Goal: Task Accomplishment & Management: Use online tool/utility

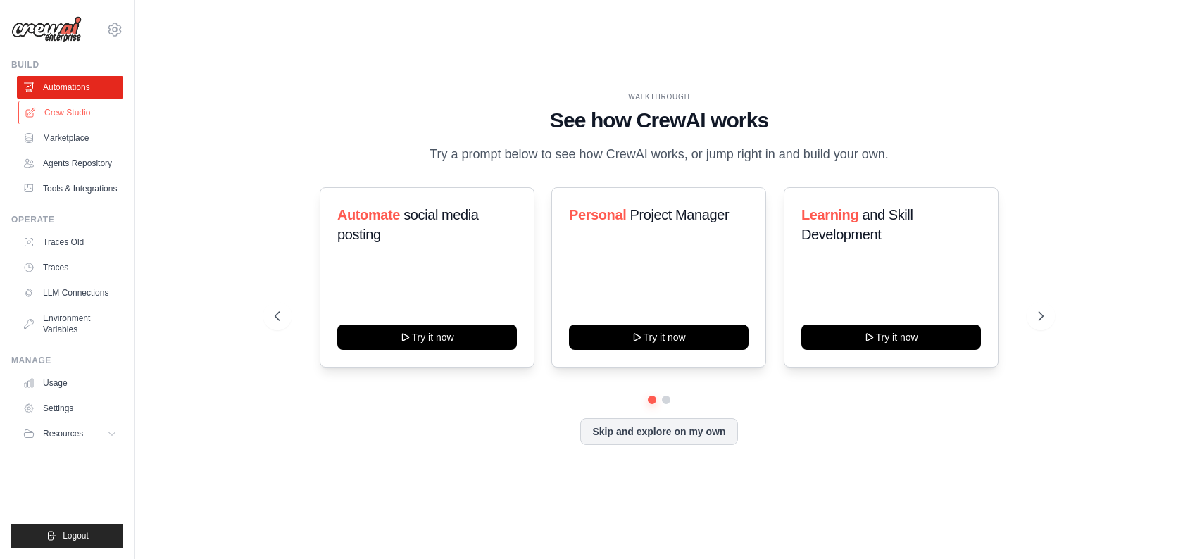
click at [82, 120] on link "Crew Studio" at bounding box center [71, 112] width 106 height 23
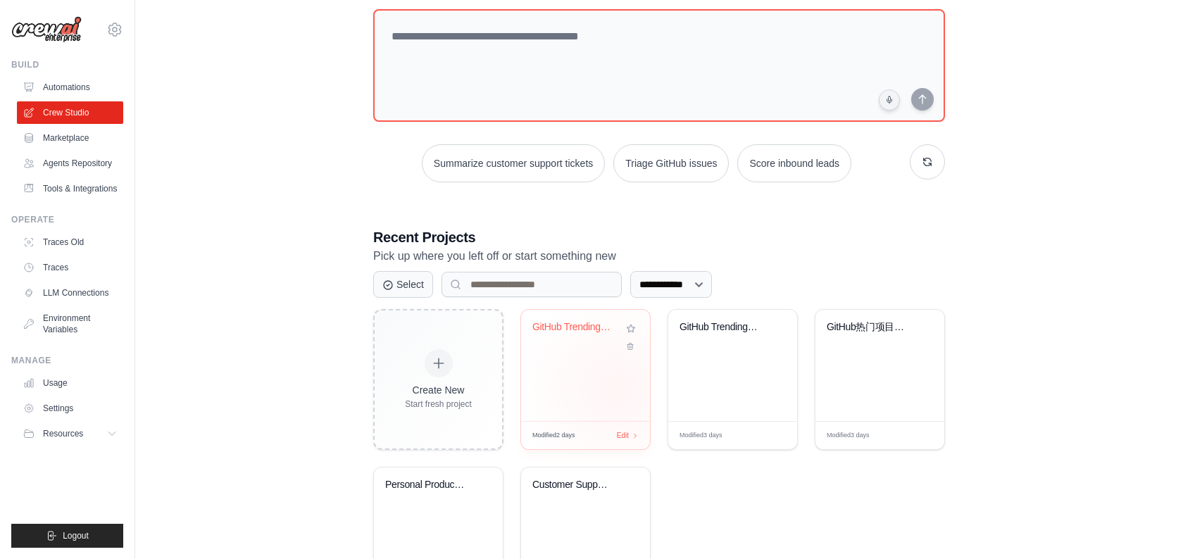
scroll to position [143, 0]
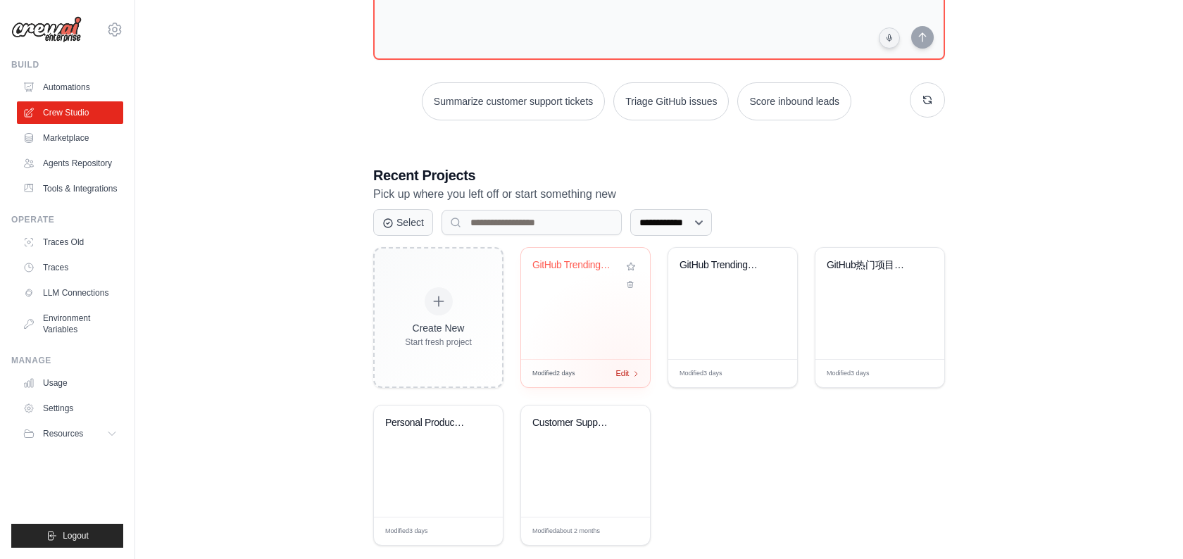
click at [622, 372] on span "Edit" at bounding box center [621, 373] width 13 height 12
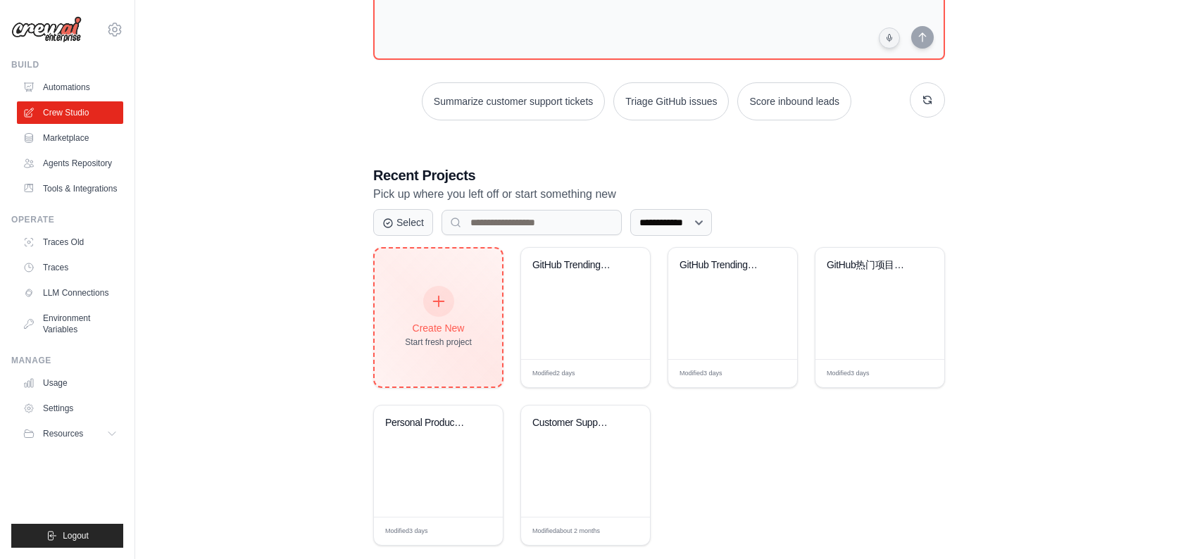
scroll to position [165, 0]
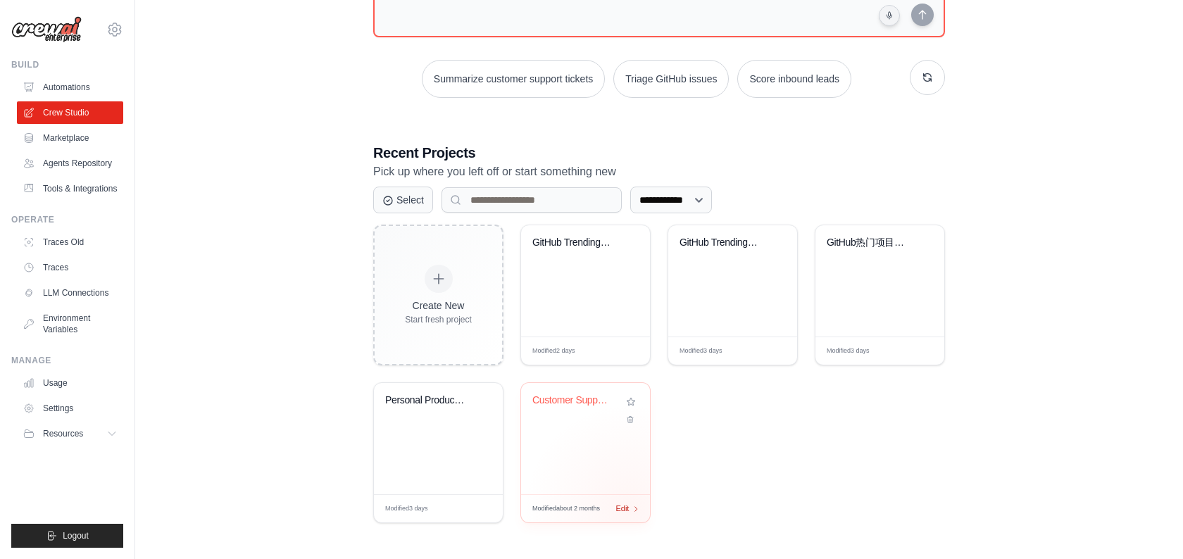
click at [629, 508] on div "Edit" at bounding box center [627, 509] width 24 height 12
click at [81, 139] on link "Marketplace" at bounding box center [71, 138] width 106 height 23
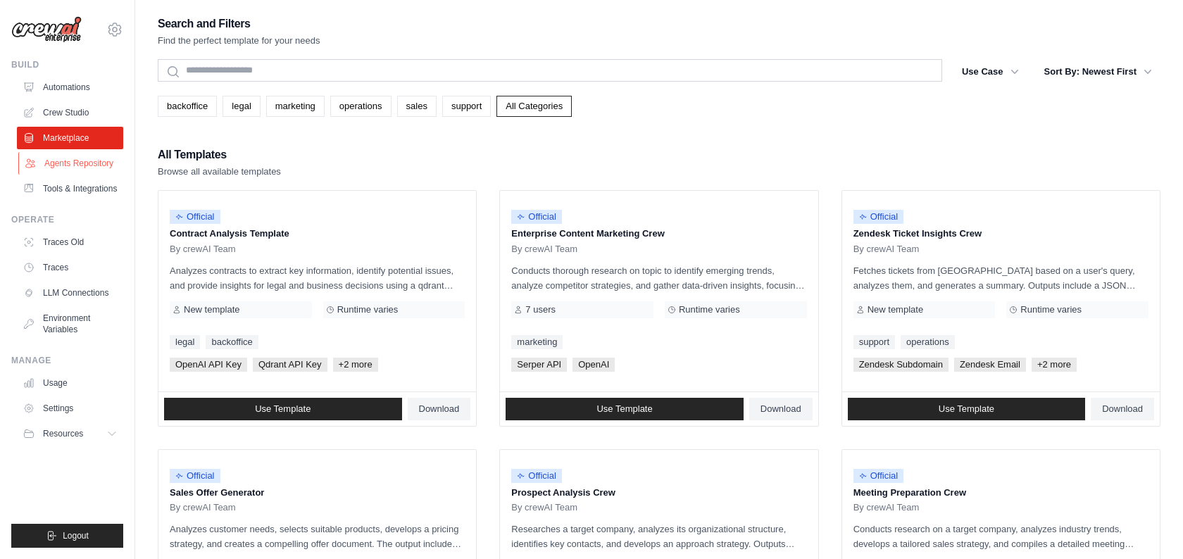
click at [87, 160] on link "Agents Repository" at bounding box center [71, 163] width 106 height 23
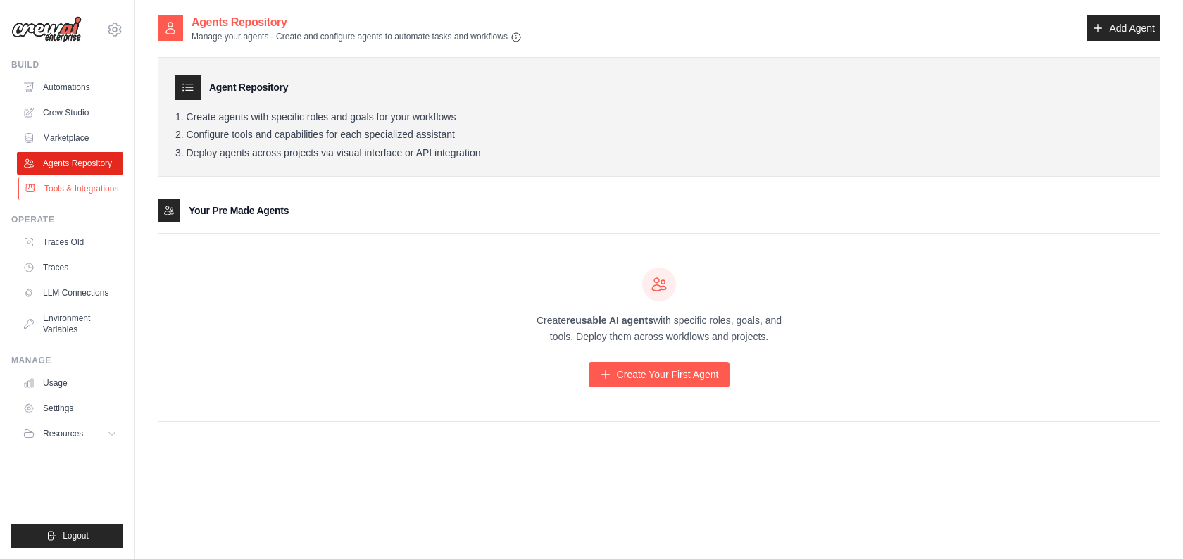
click at [80, 189] on link "Tools & Integrations" at bounding box center [71, 188] width 106 height 23
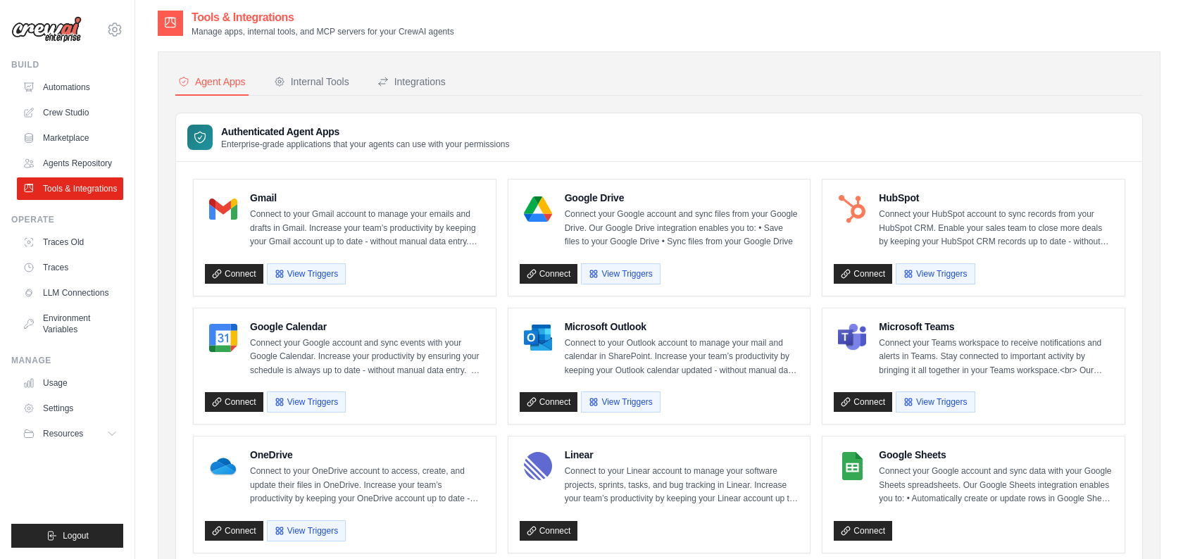
scroll to position [7, 0]
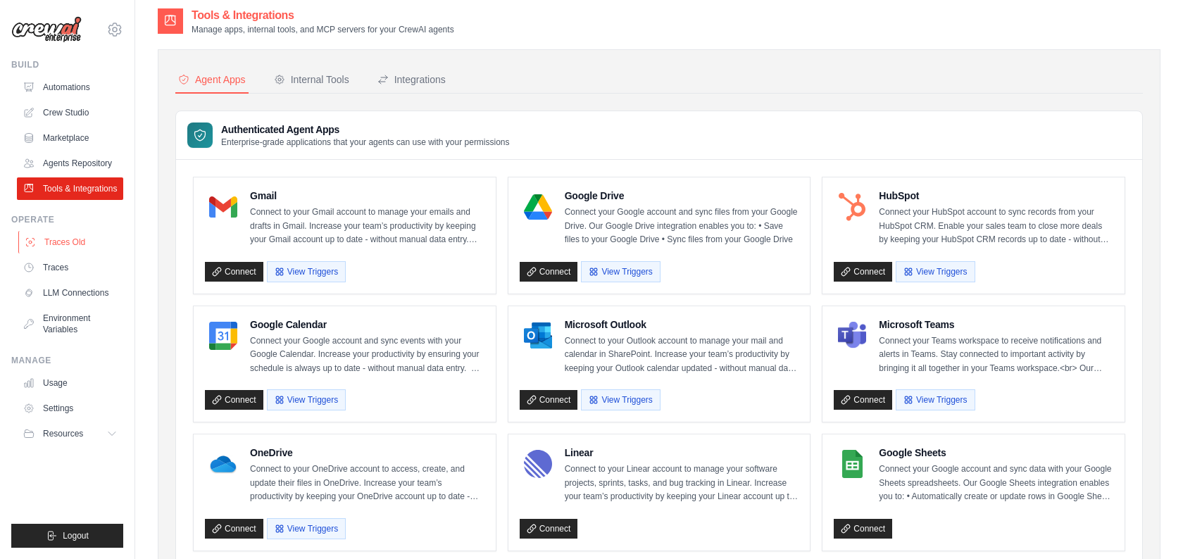
click at [83, 253] on link "Traces Old" at bounding box center [71, 242] width 106 height 23
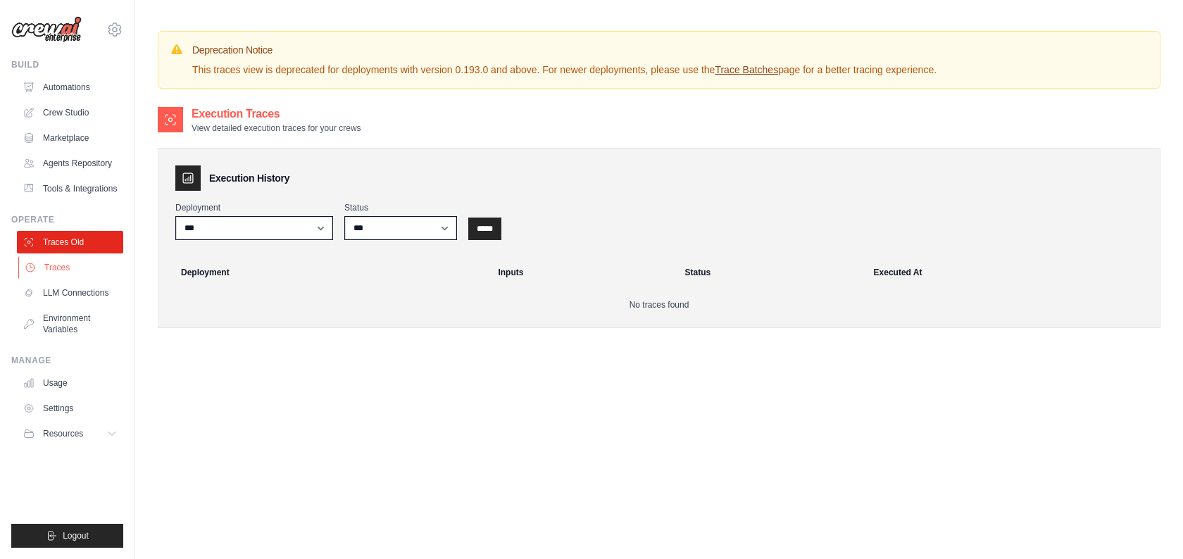
click at [75, 279] on link "Traces" at bounding box center [71, 267] width 106 height 23
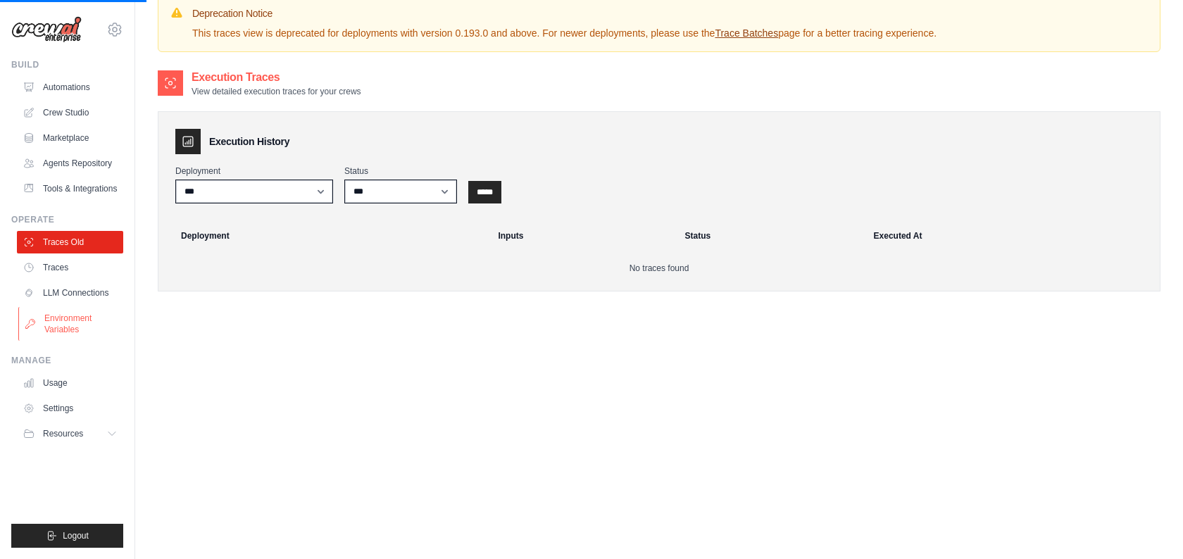
scroll to position [38, 0]
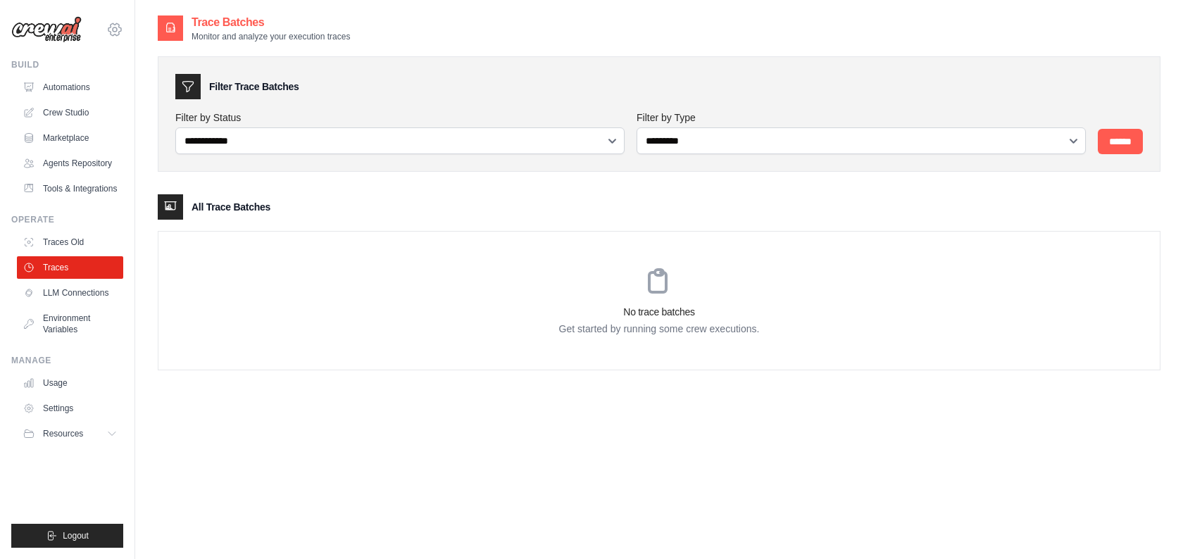
click at [118, 30] on icon at bounding box center [114, 29] width 17 height 17
click at [151, 83] on span "Settings" at bounding box center [174, 87] width 111 height 14
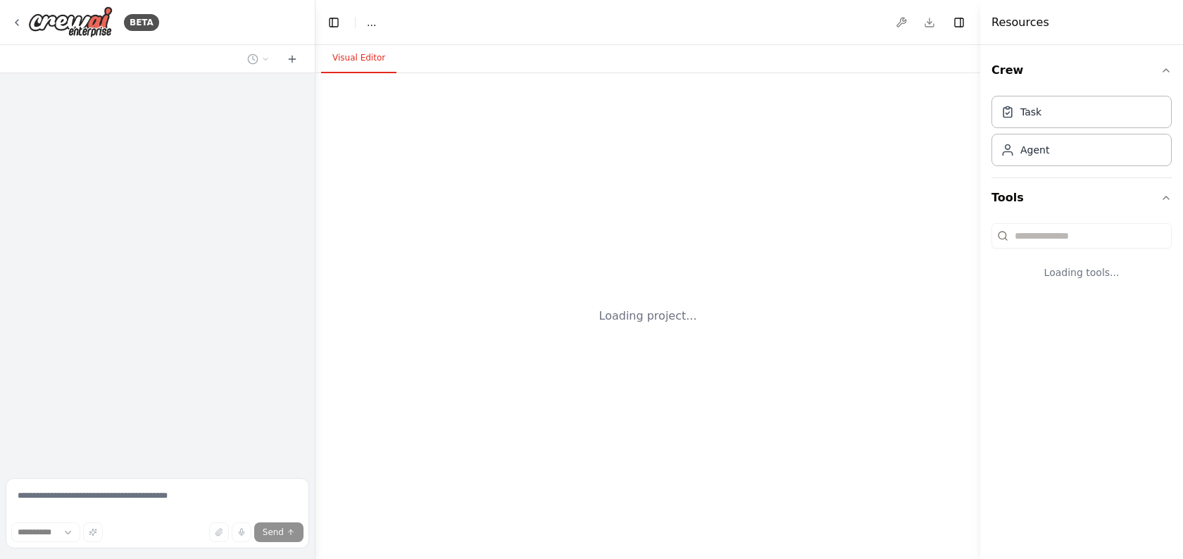
select select "****"
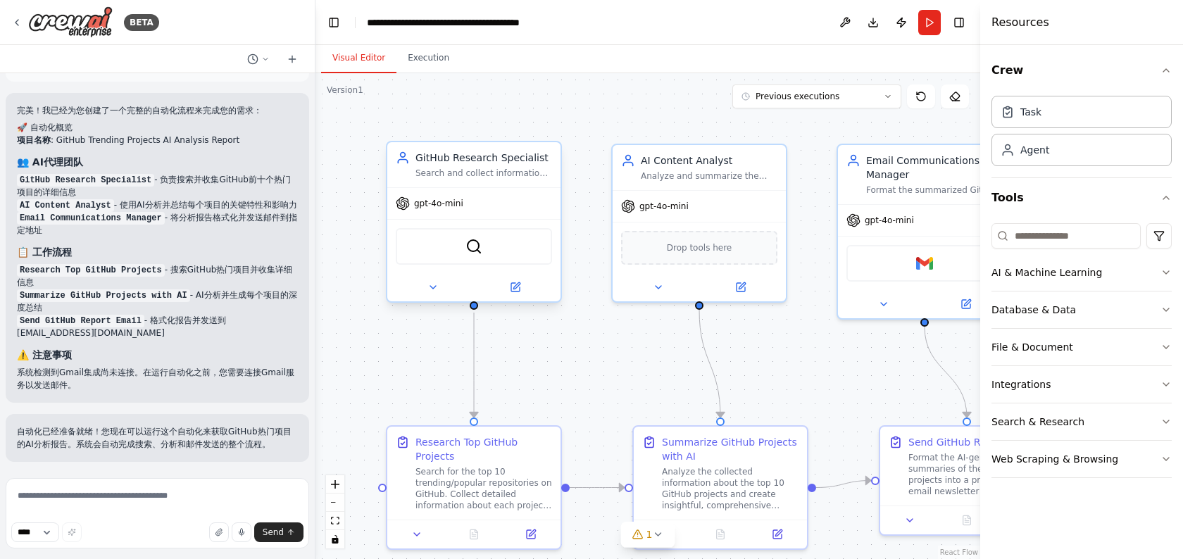
click at [460, 198] on span "gpt-4o-mini" at bounding box center [438, 203] width 49 height 11
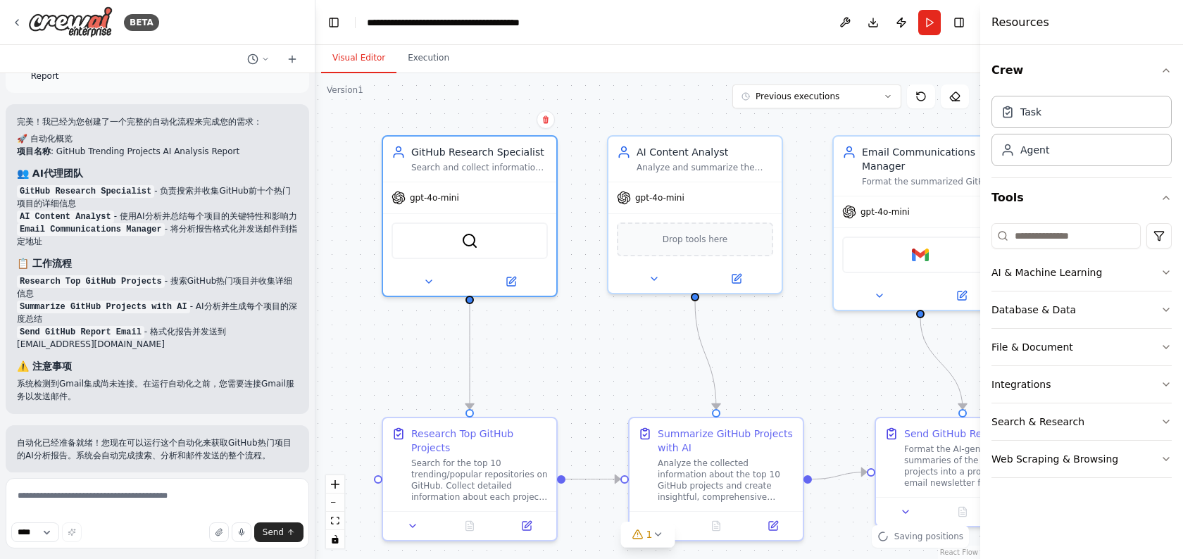
drag, startPoint x: 596, startPoint y: 369, endPoint x: 553, endPoint y: 288, distance: 92.0
click at [553, 288] on div ".deletable-edge-delete-btn { width: 20px; height: 20px; border: 0px solid #ffff…" at bounding box center [647, 316] width 664 height 486
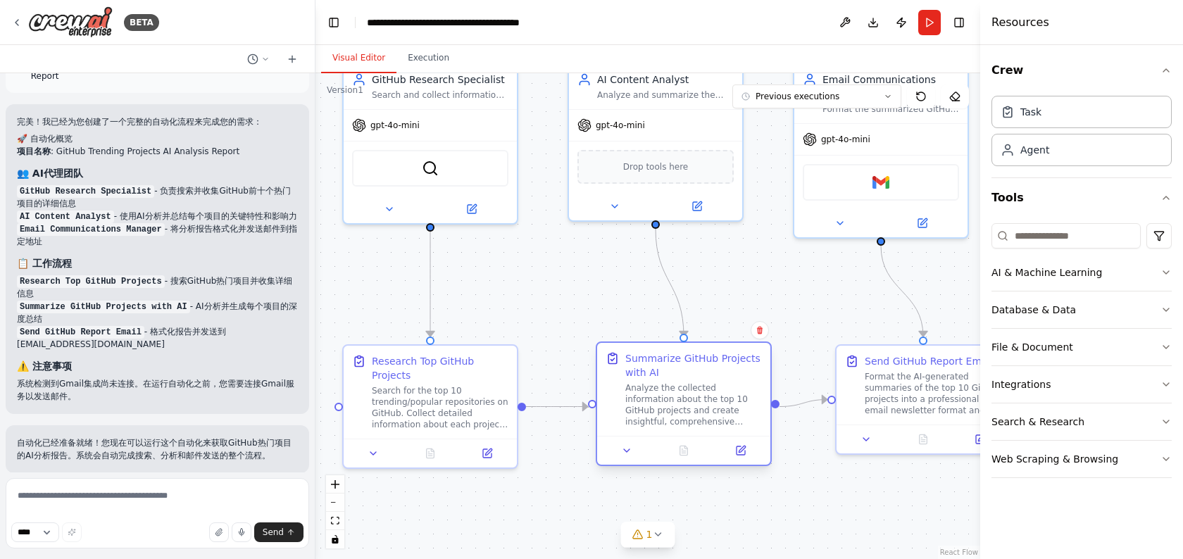
click at [648, 390] on div "Analyze the collected information about the top 10 GitHub projects and create i…" at bounding box center [693, 404] width 137 height 45
click at [565, 301] on div ".deletable-edge-delete-btn { width: 20px; height: 20px; border: 0px solid #ffff…" at bounding box center [647, 316] width 664 height 486
click at [478, 357] on div "Research Top GitHub Projects" at bounding box center [440, 365] width 137 height 28
click at [573, 274] on div ".deletable-edge-delete-btn { width: 20px; height: 20px; border: 0px solid #ffff…" at bounding box center [647, 316] width 664 height 486
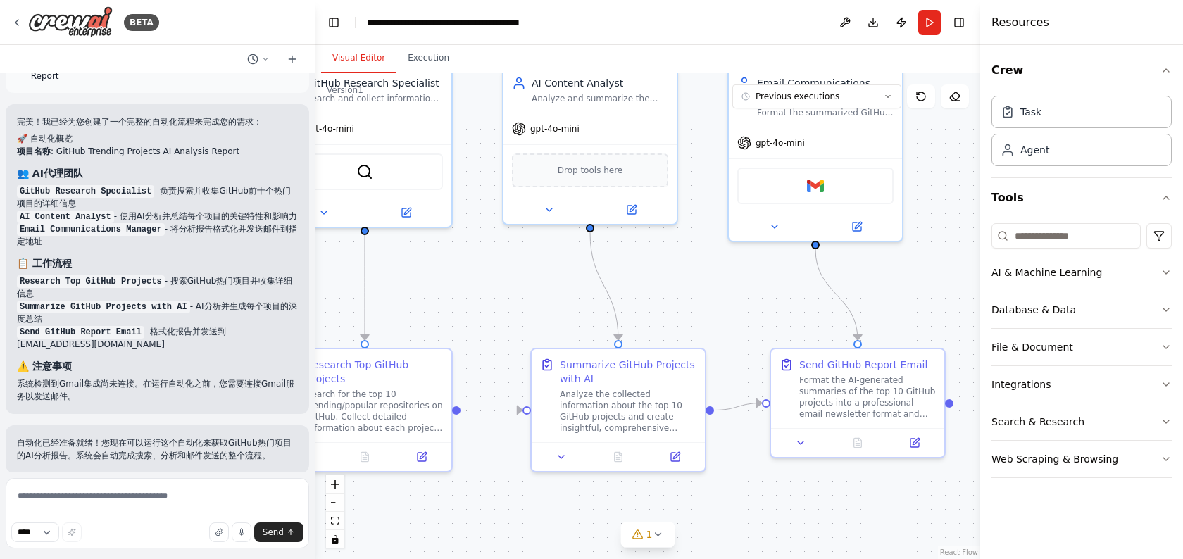
drag, startPoint x: 591, startPoint y: 289, endPoint x: 524, endPoint y: 293, distance: 66.3
click at [524, 293] on div ".deletable-edge-delete-btn { width: 20px; height: 20px; border: 0px solid #ffff…" at bounding box center [647, 316] width 664 height 486
click at [814, 378] on div "Format the AI-generated summaries of the top 10 GitHub projects into a professi…" at bounding box center [866, 394] width 137 height 45
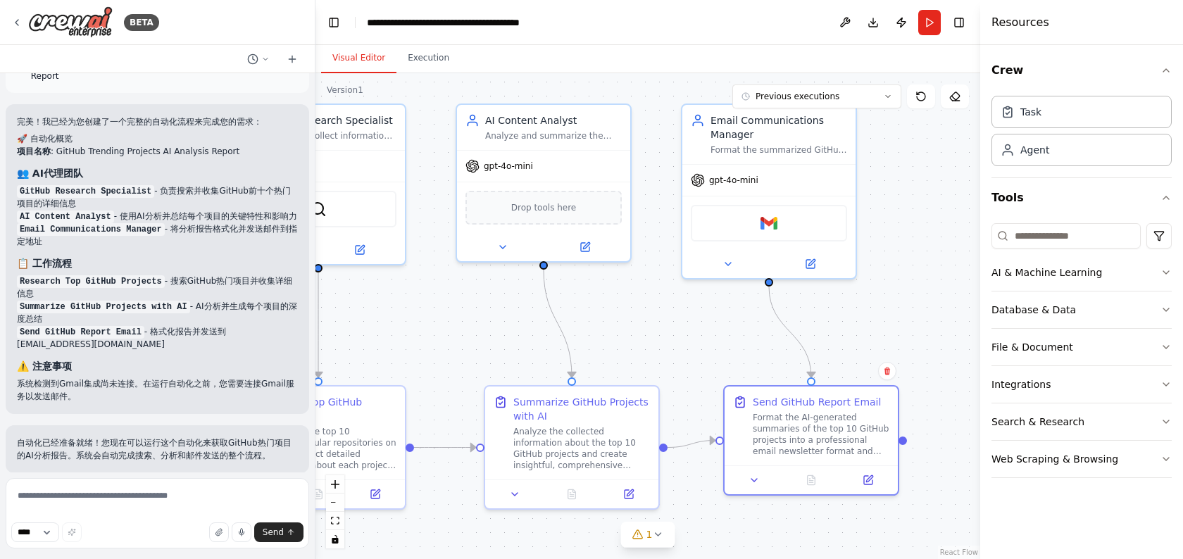
drag, startPoint x: 705, startPoint y: 296, endPoint x: 651, endPoint y: 339, distance: 69.1
click at [651, 339] on div ".deletable-edge-delete-btn { width: 20px; height: 20px; border: 0px solid #ffff…" at bounding box center [647, 316] width 664 height 486
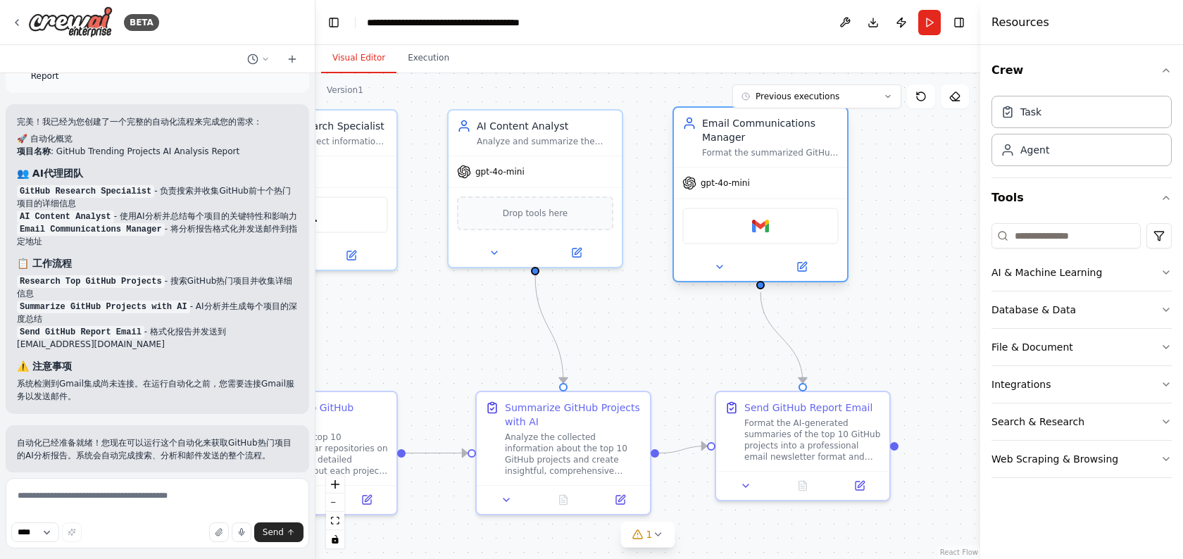
click at [722, 143] on div "Email Communications Manager" at bounding box center [770, 130] width 137 height 28
click at [761, 231] on img at bounding box center [760, 225] width 17 height 17
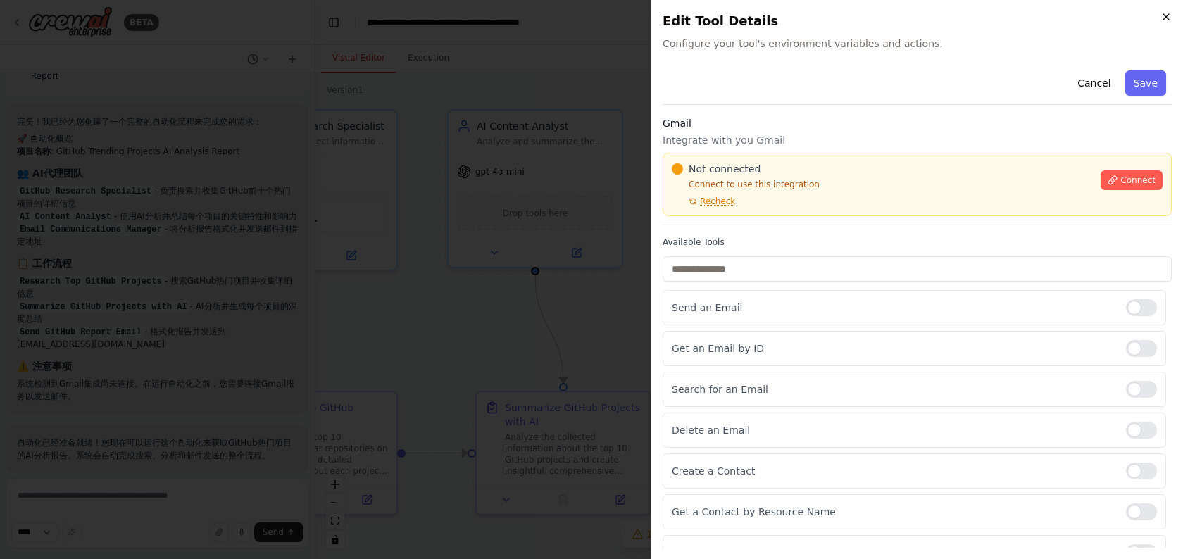
click at [1168, 20] on icon "button" at bounding box center [1165, 16] width 11 height 11
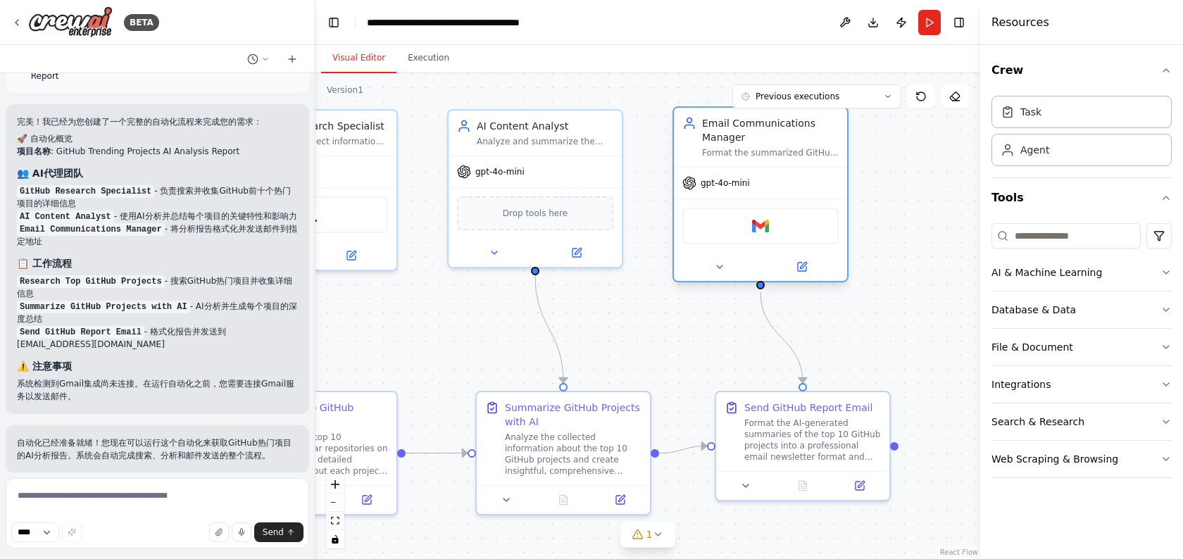
click at [710, 230] on div "Gmail" at bounding box center [760, 226] width 156 height 37
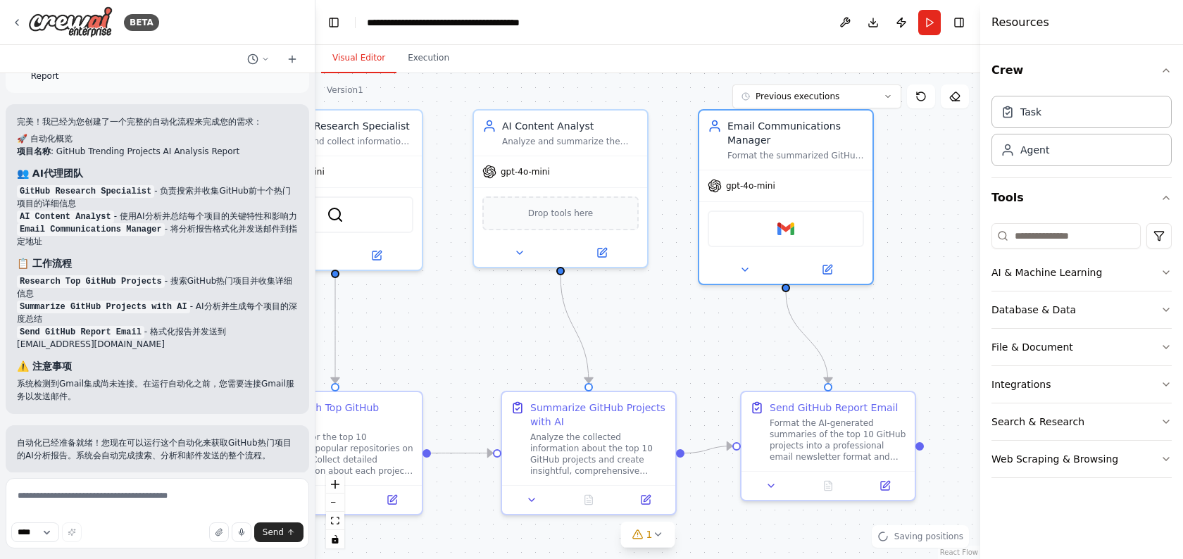
drag, startPoint x: 671, startPoint y: 323, endPoint x: 750, endPoint y: 317, distance: 78.3
click at [752, 320] on div ".deletable-edge-delete-btn { width: 20px; height: 20px; border: 0px solid #ffff…" at bounding box center [647, 316] width 664 height 486
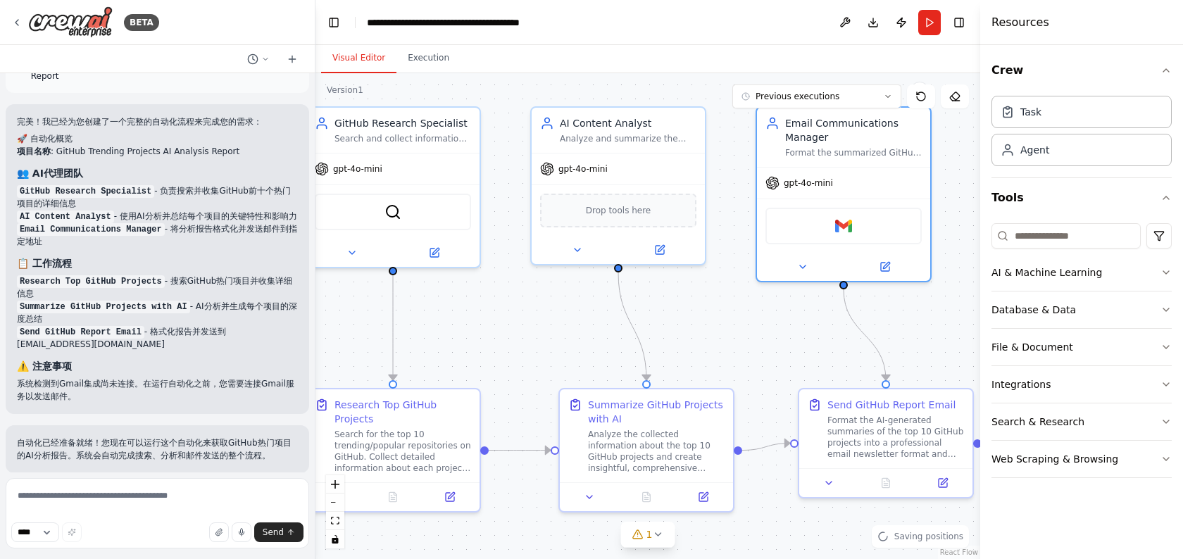
drag, startPoint x: 560, startPoint y: 341, endPoint x: 650, endPoint y: 352, distance: 90.7
click at [650, 352] on div ".deletable-edge-delete-btn { width: 20px; height: 20px; border: 0px solid #ffff…" at bounding box center [647, 316] width 664 height 486
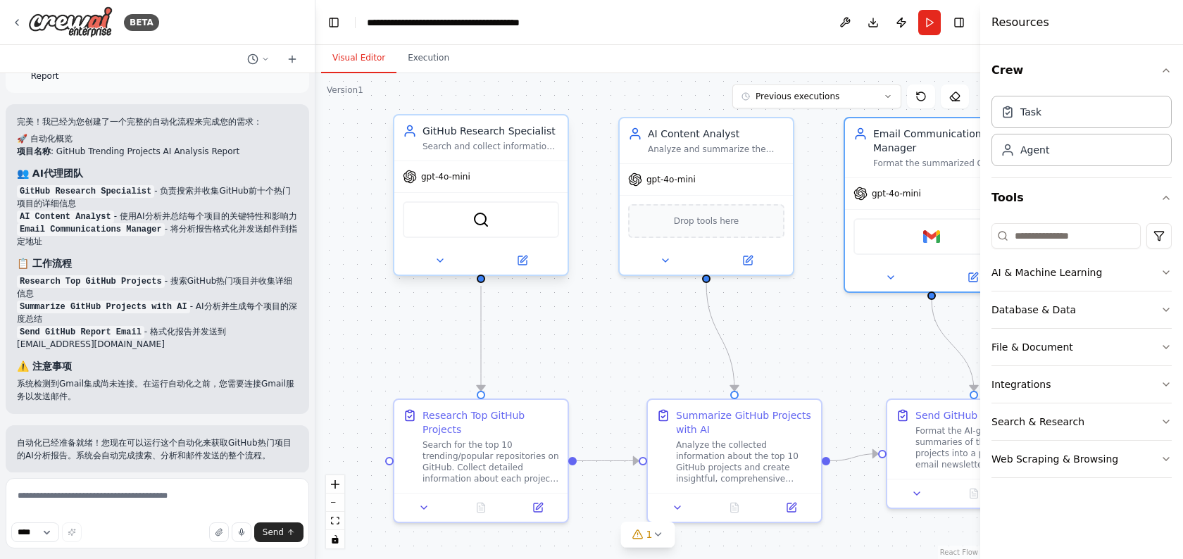
click at [472, 173] on div "gpt-4o-mini" at bounding box center [480, 176] width 173 height 31
click at [1050, 273] on div "AI & Machine Learning" at bounding box center [1046, 272] width 111 height 14
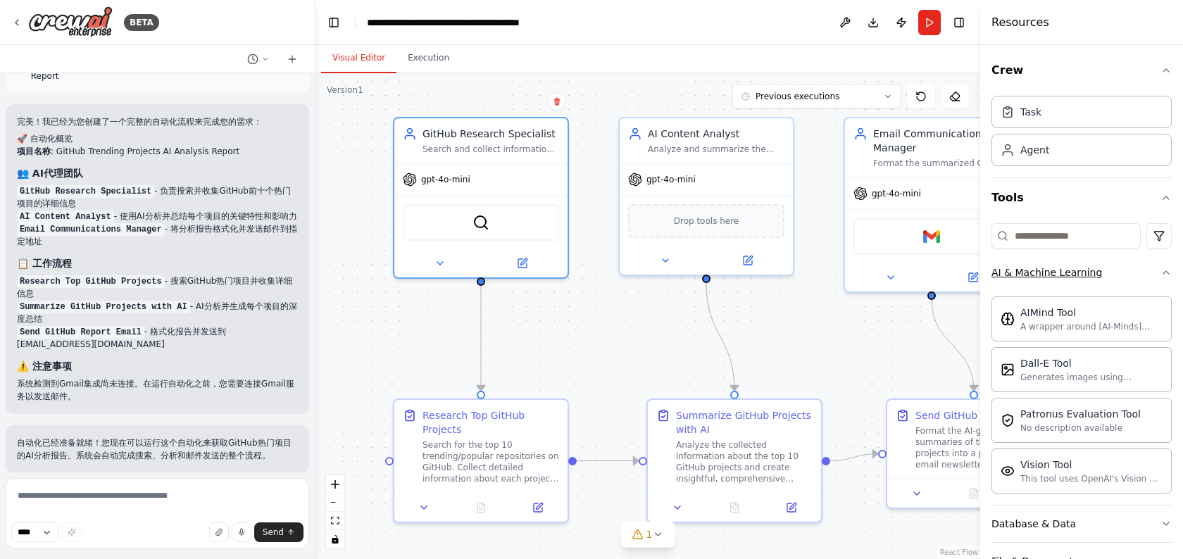
click at [1050, 273] on div "AI & Machine Learning" at bounding box center [1046, 272] width 111 height 14
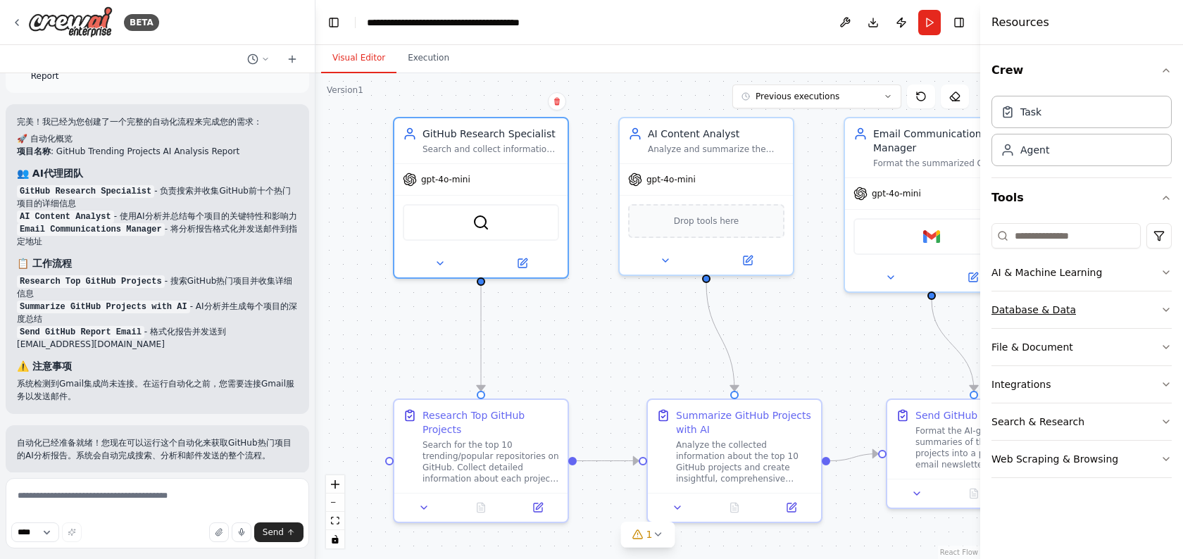
click at [1040, 318] on button "Database & Data" at bounding box center [1081, 309] width 180 height 37
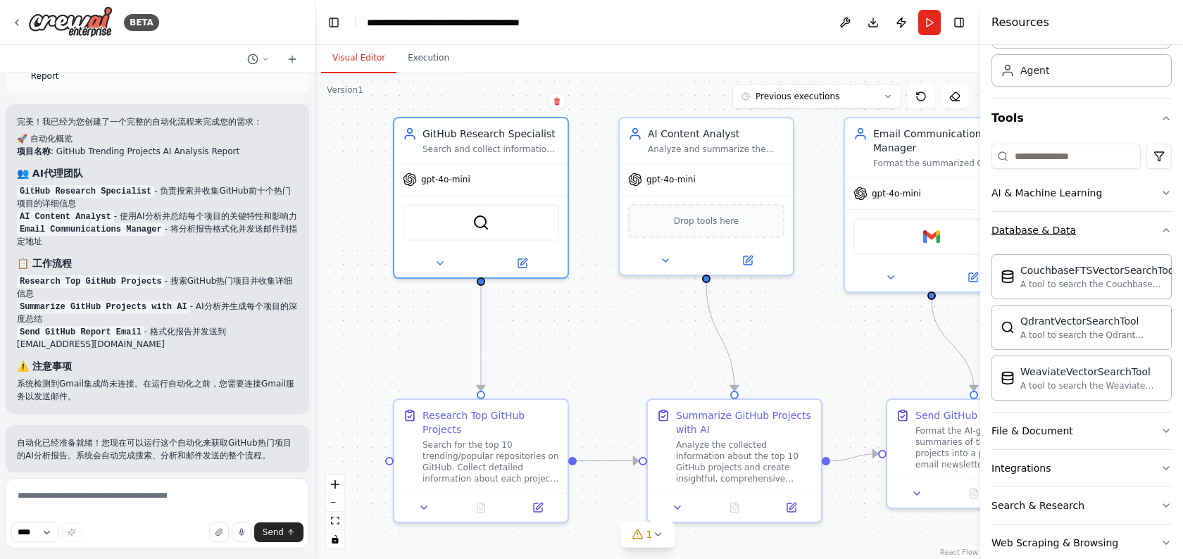
scroll to position [105, 0]
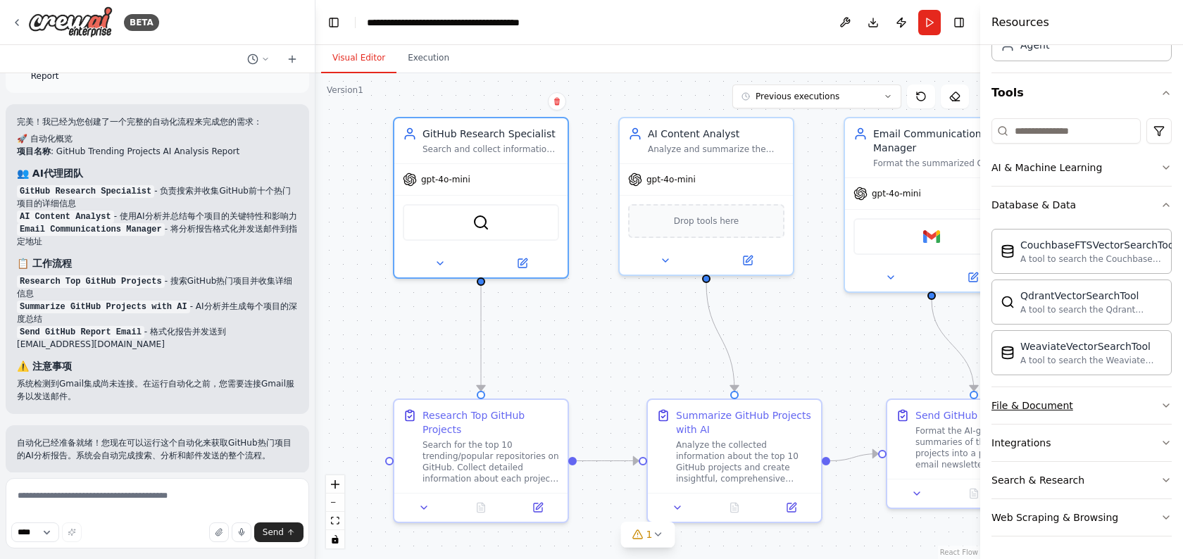
click at [1040, 405] on div "File & Document" at bounding box center [1032, 405] width 82 height 14
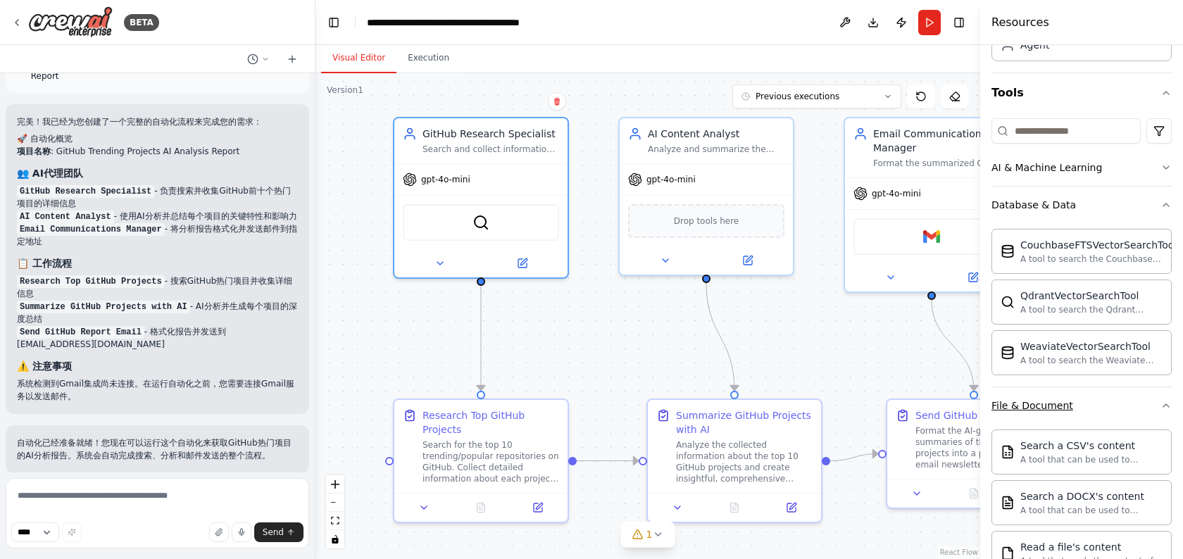
click at [1040, 405] on div "File & Document" at bounding box center [1032, 405] width 82 height 14
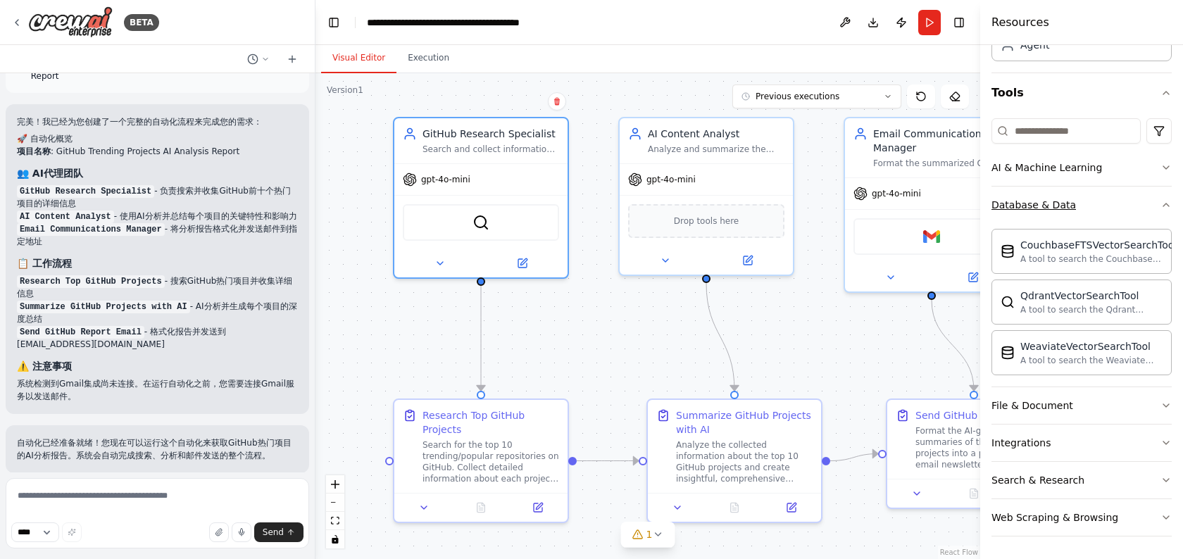
click at [1033, 201] on div "Database & Data" at bounding box center [1033, 205] width 84 height 14
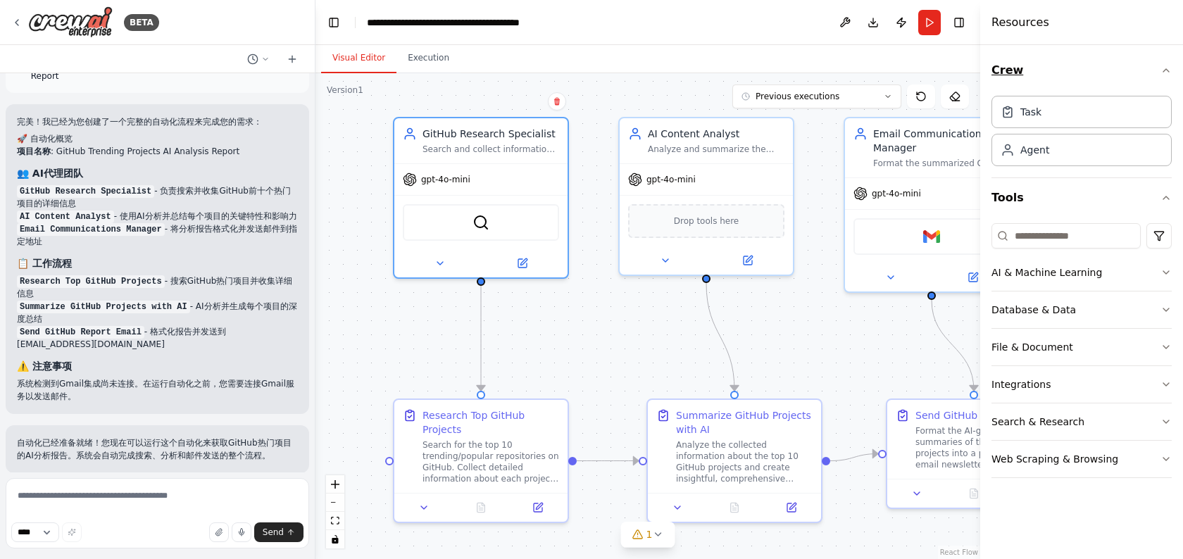
click at [1161, 65] on icon "button" at bounding box center [1165, 70] width 11 height 11
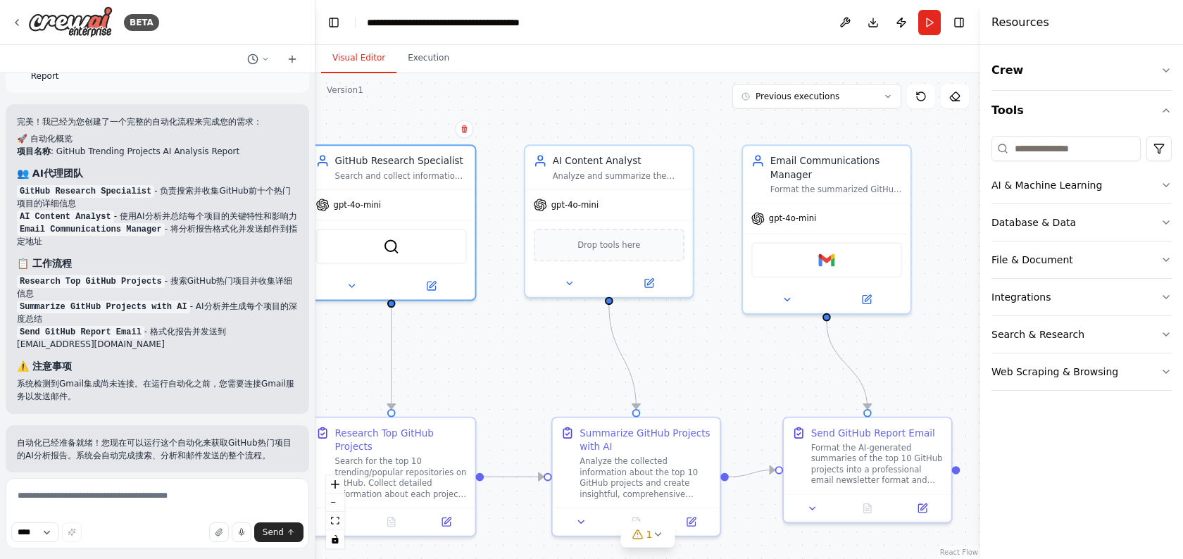
drag, startPoint x: 776, startPoint y: 338, endPoint x: 695, endPoint y: 336, distance: 81.0
click at [695, 336] on div ".deletable-edge-delete-btn { width: 20px; height: 20px; border: 0px solid #ffff…" at bounding box center [647, 316] width 664 height 486
click at [19, 23] on icon at bounding box center [16, 22] width 11 height 11
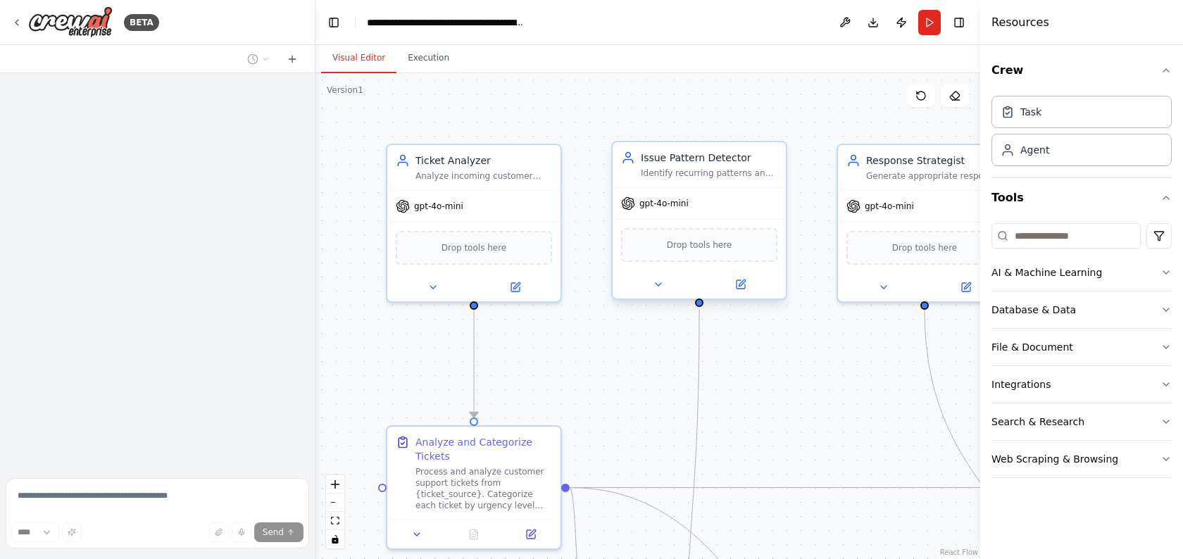
scroll to position [1768, 0]
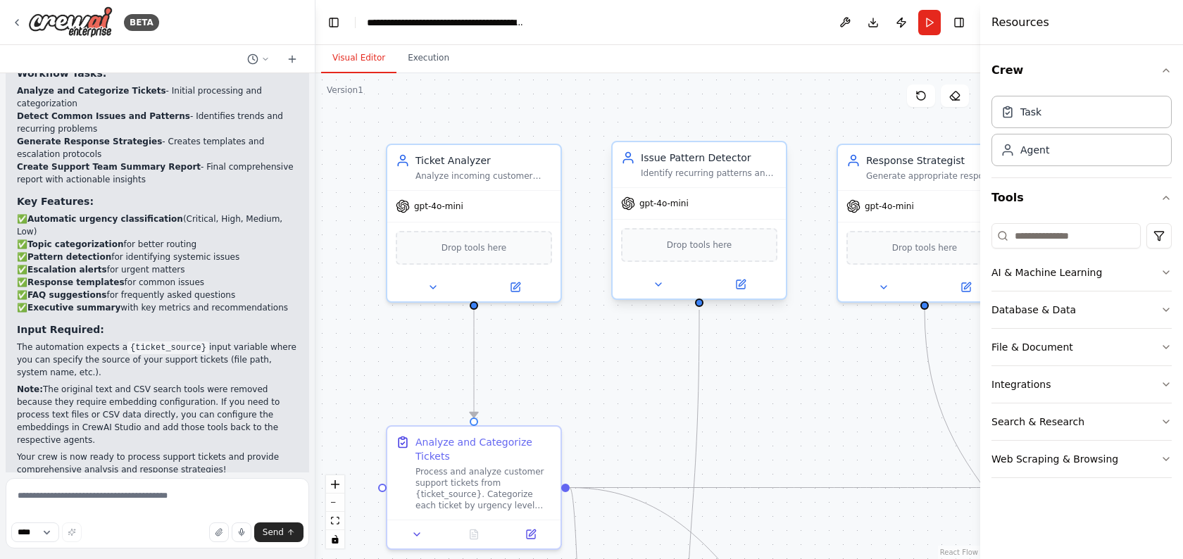
click at [743, 174] on div "Identify recurring patterns and common issues across multiple support tickets. …" at bounding box center [709, 173] width 137 height 11
click at [534, 203] on div "gpt-4o-mini" at bounding box center [473, 203] width 173 height 31
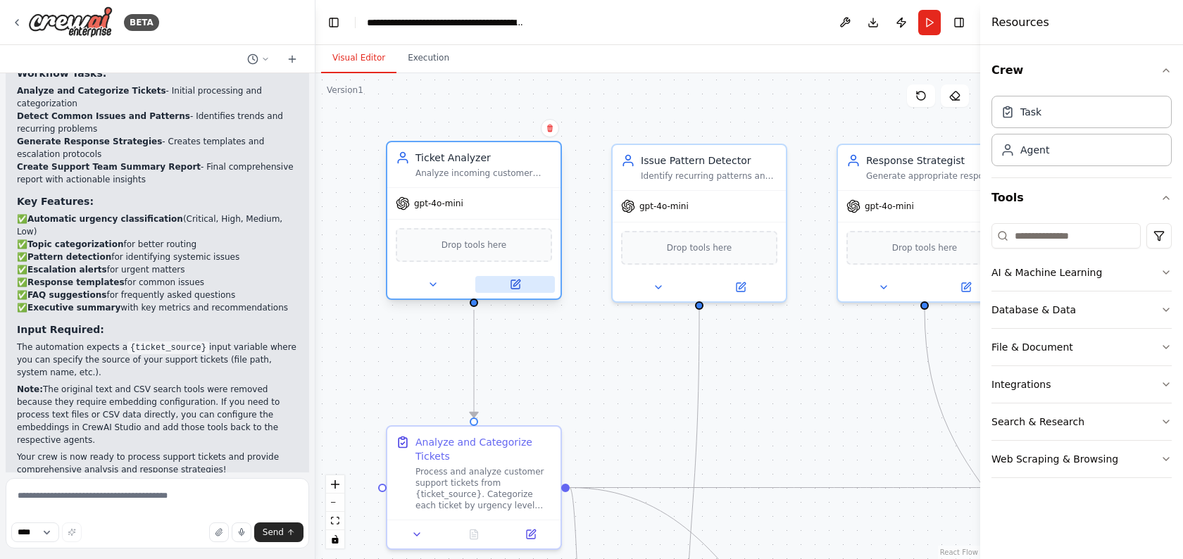
click at [516, 277] on button at bounding box center [515, 284] width 80 height 17
click at [507, 295] on div at bounding box center [473, 284] width 173 height 28
click at [513, 282] on icon at bounding box center [515, 284] width 8 height 8
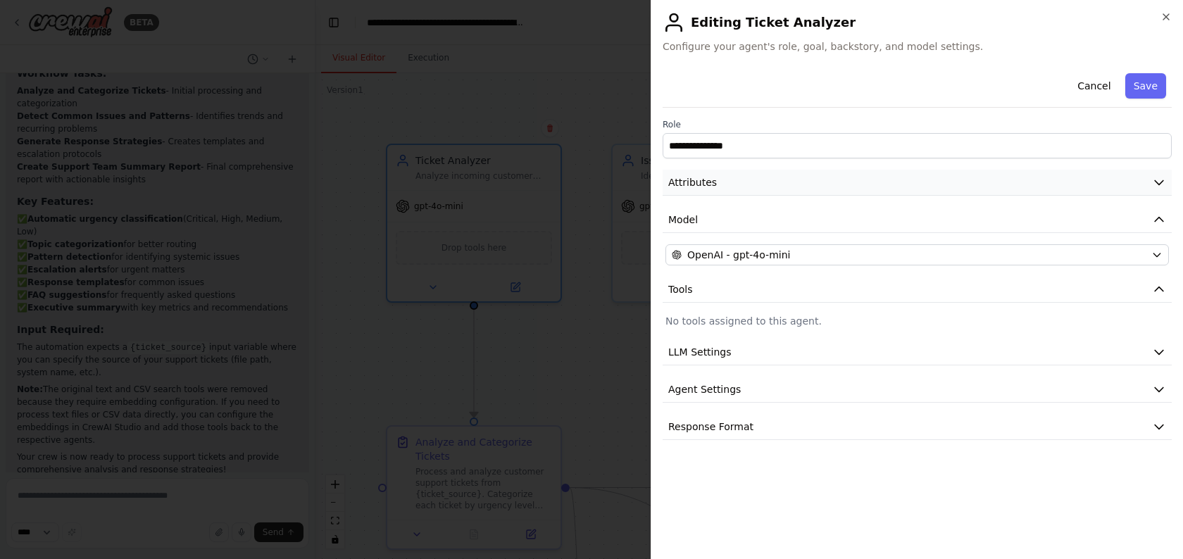
click at [743, 186] on button "Attributes" at bounding box center [916, 183] width 509 height 26
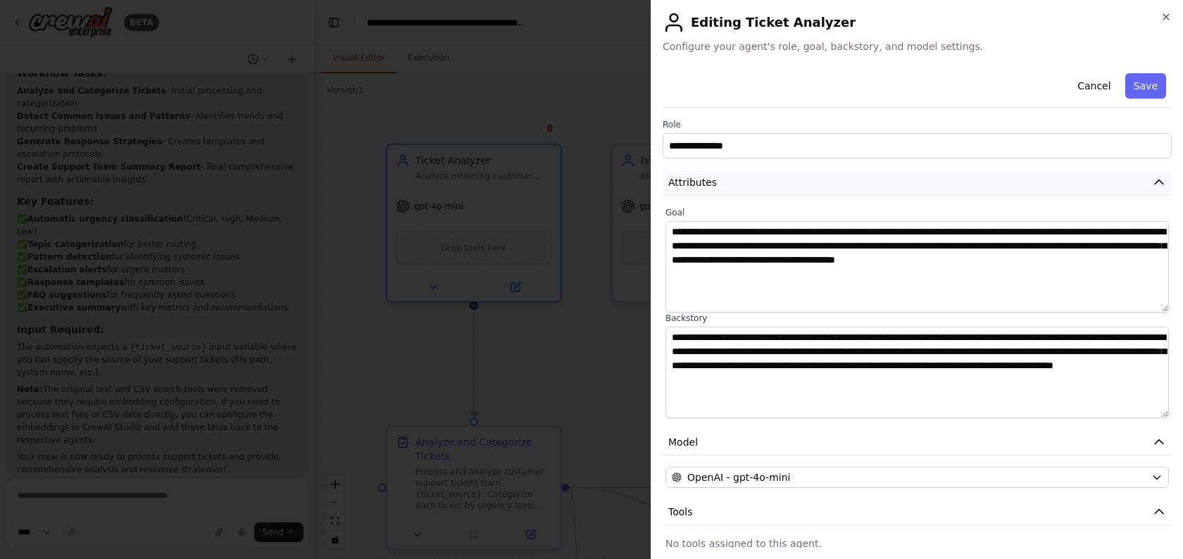
click at [743, 186] on button "Attributes" at bounding box center [916, 183] width 509 height 26
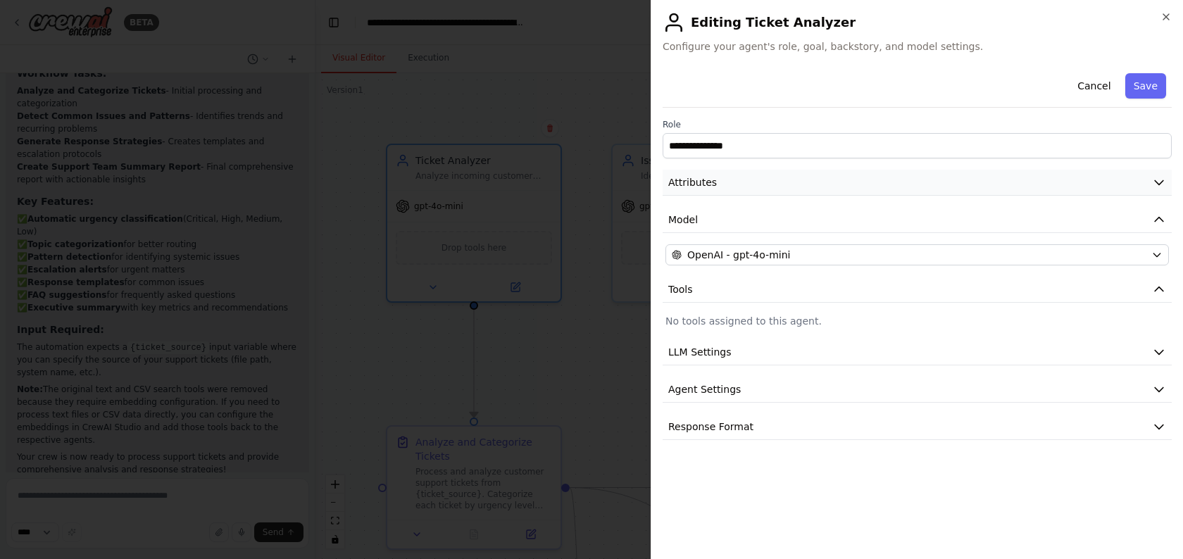
click at [743, 186] on button "Attributes" at bounding box center [916, 183] width 509 height 26
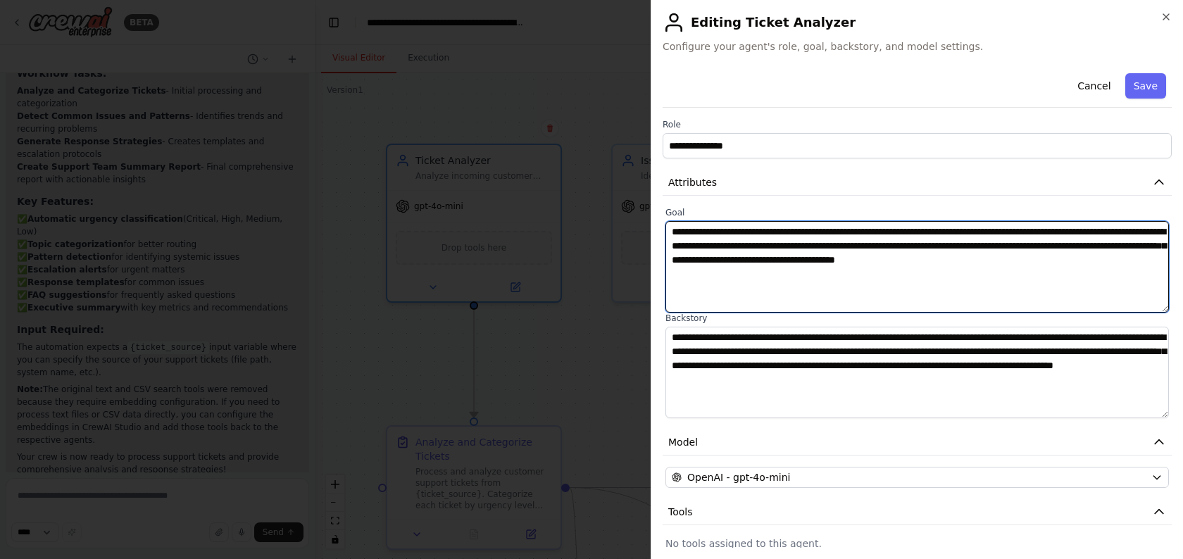
drag, startPoint x: 759, startPoint y: 269, endPoint x: 695, endPoint y: 208, distance: 88.1
click at [695, 208] on div "**********" at bounding box center [916, 260] width 503 height 106
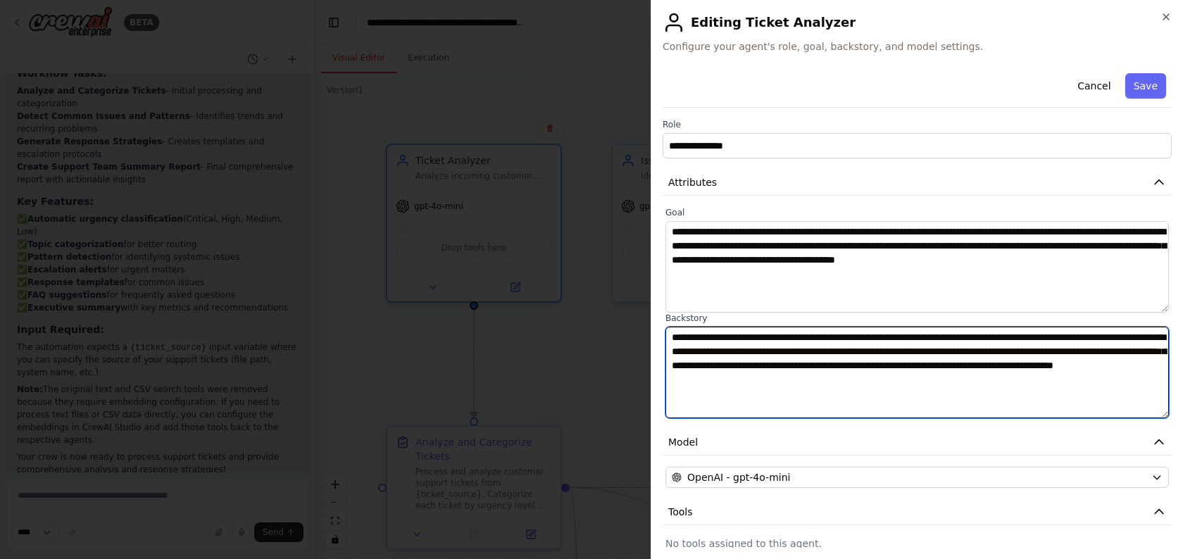
click at [757, 332] on textarea "**********" at bounding box center [916, 373] width 503 height 92
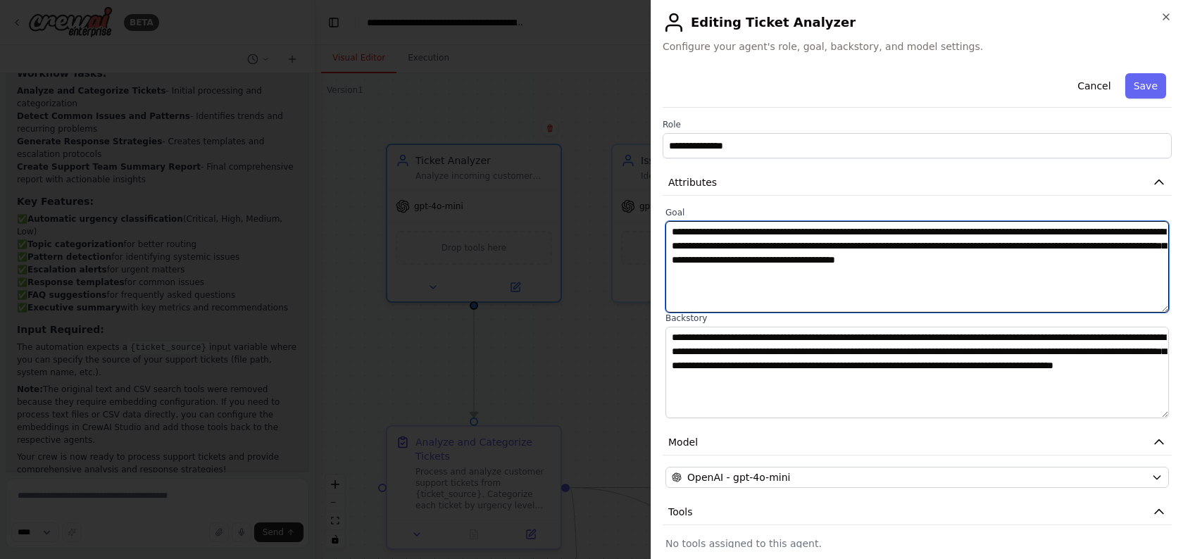
click at [747, 284] on textarea "**********" at bounding box center [916, 267] width 503 height 92
drag, startPoint x: 747, startPoint y: 284, endPoint x: 675, endPoint y: 214, distance: 100.1
click at [675, 214] on div "**********" at bounding box center [916, 260] width 503 height 106
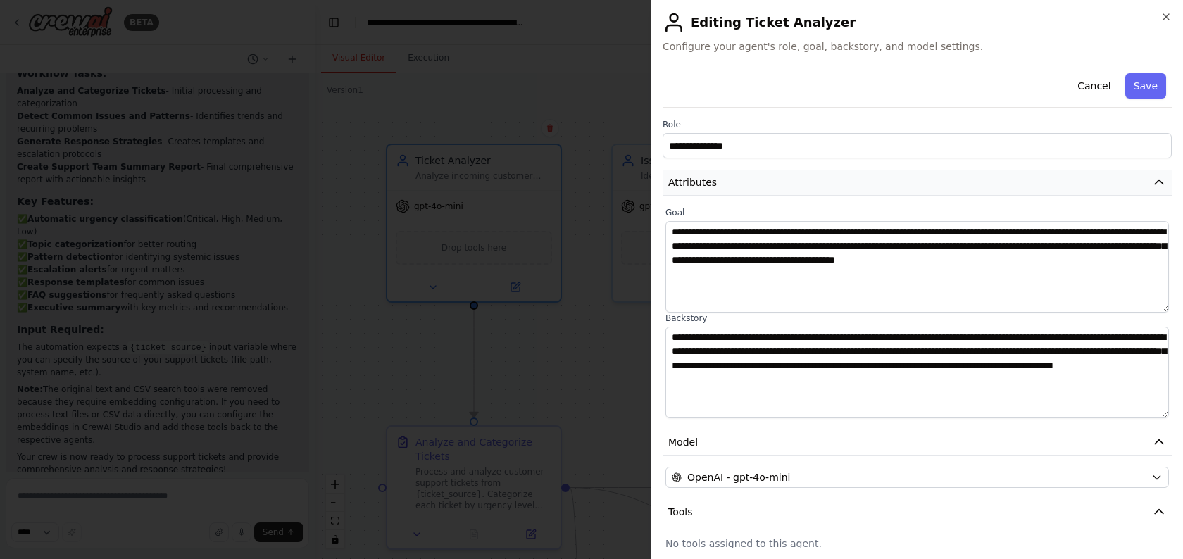
click at [701, 184] on span "Attributes" at bounding box center [692, 182] width 49 height 14
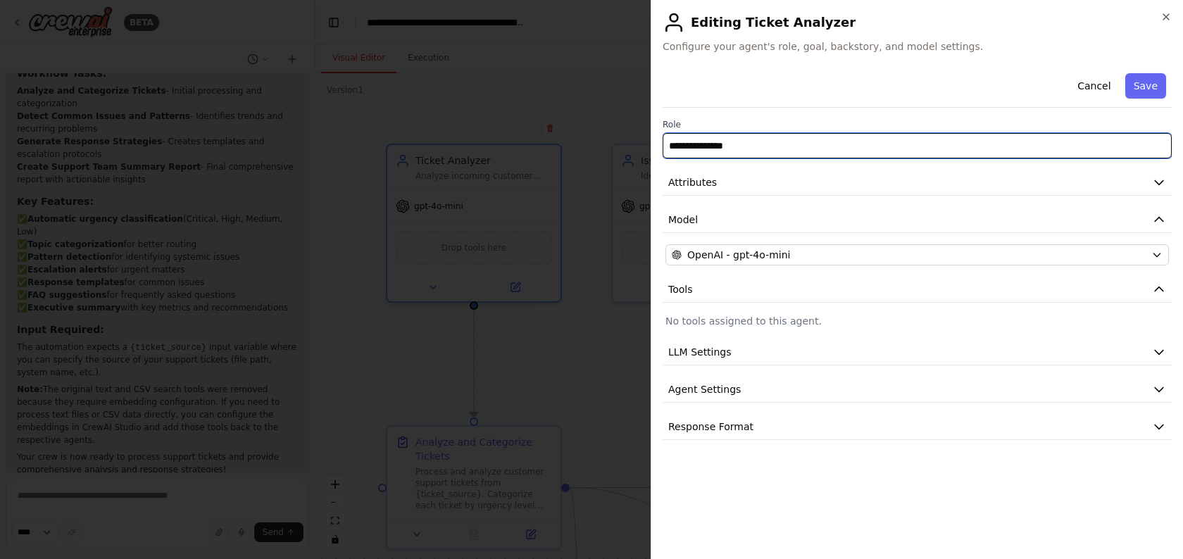
click at [721, 137] on input "**********" at bounding box center [916, 145] width 509 height 25
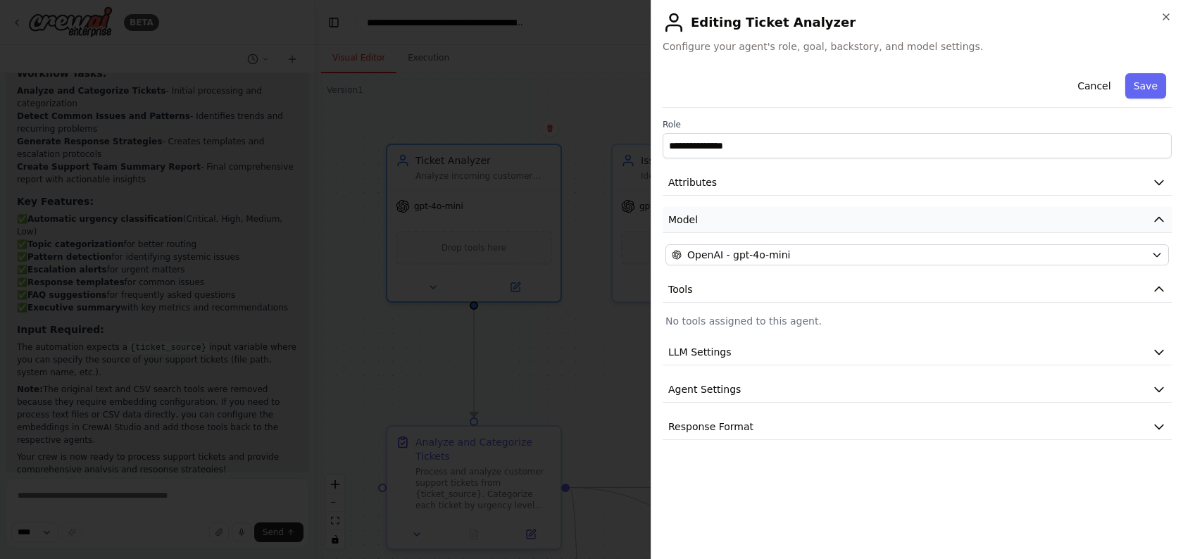
click at [691, 216] on span "Model" at bounding box center [683, 220] width 30 height 14
click at [721, 317] on span "LLM Settings" at bounding box center [699, 320] width 63 height 14
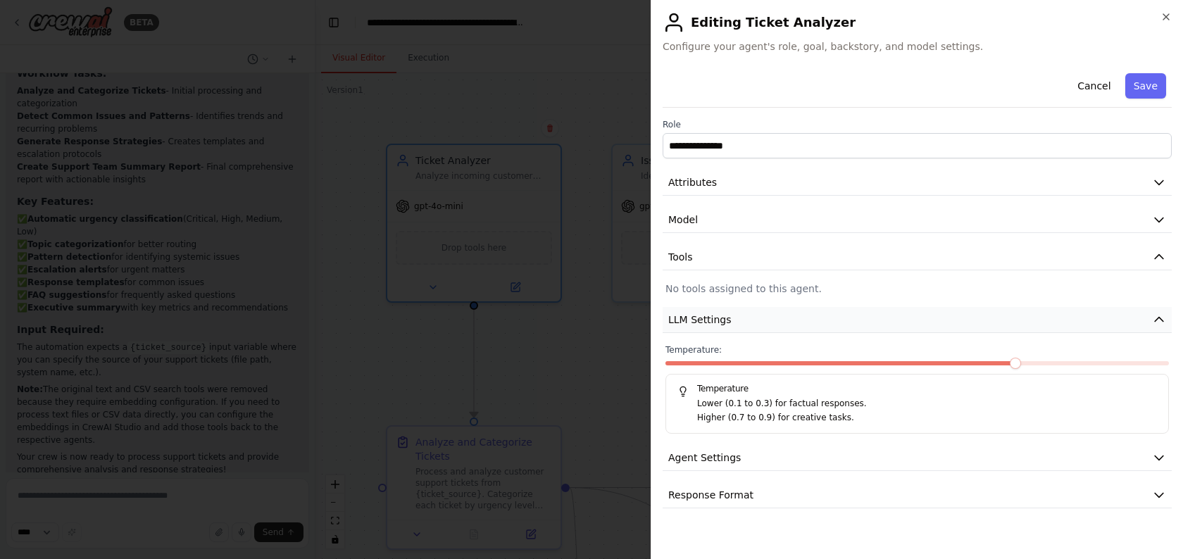
click at [721, 317] on span "LLM Settings" at bounding box center [699, 320] width 63 height 14
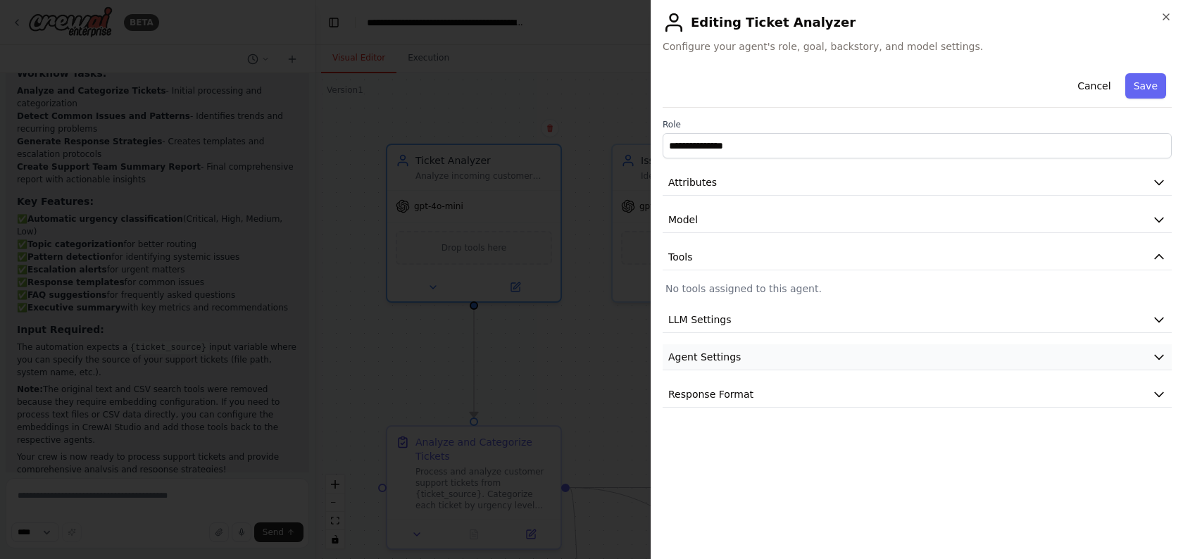
click at [725, 348] on button "Agent Settings" at bounding box center [916, 357] width 509 height 26
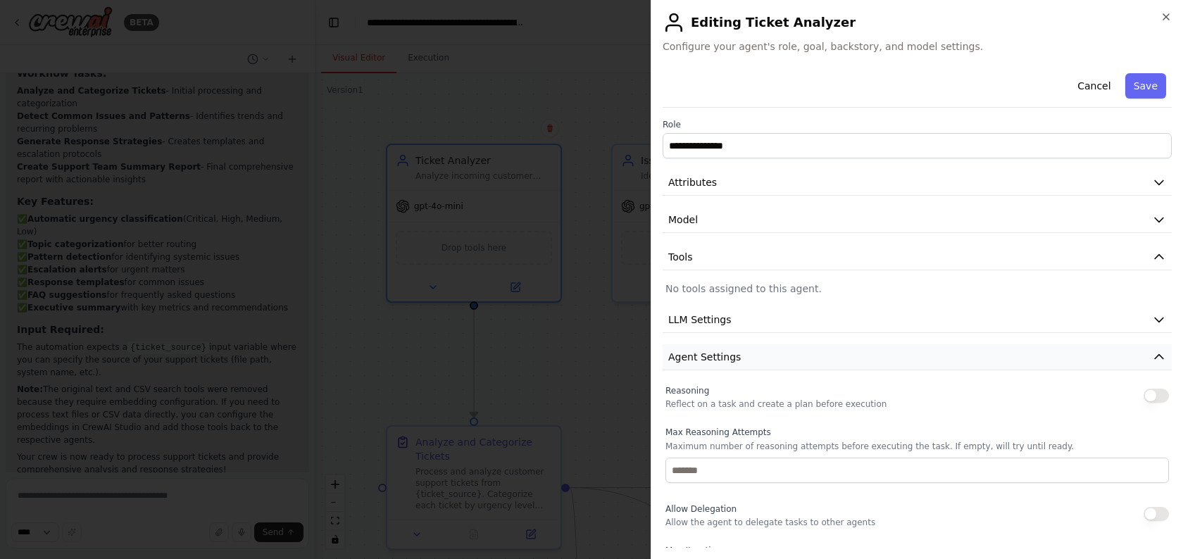
click at [725, 348] on button "Agent Settings" at bounding box center [916, 357] width 509 height 26
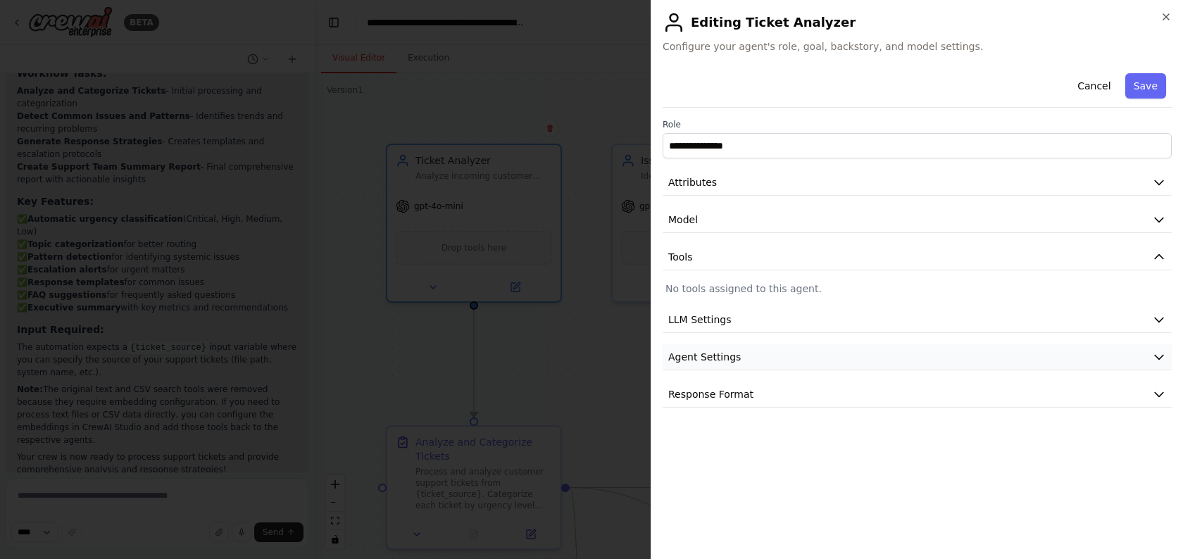
click at [725, 348] on button "Agent Settings" at bounding box center [916, 357] width 509 height 26
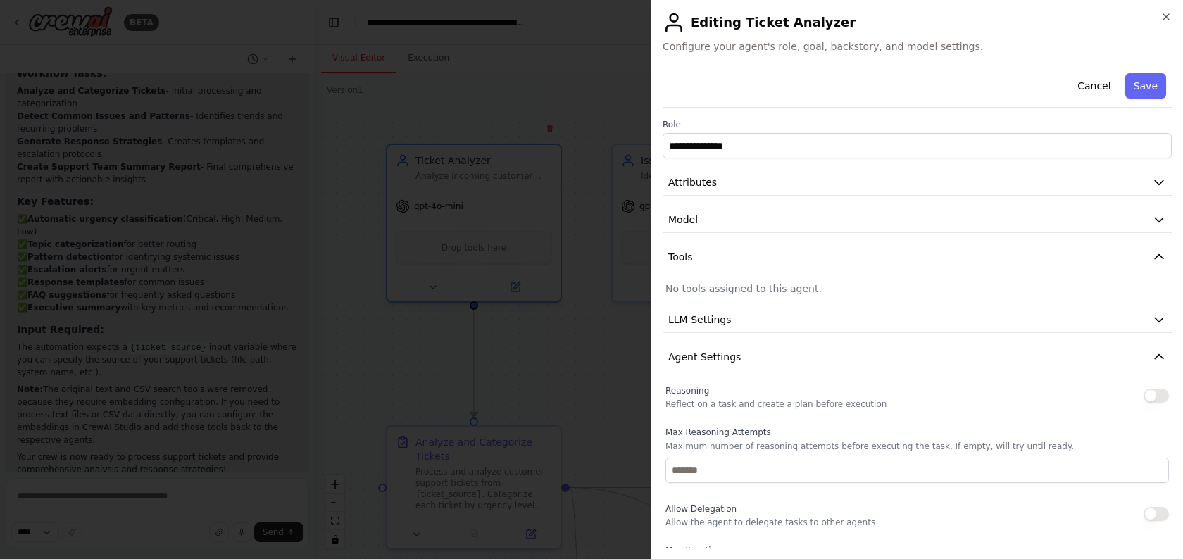
scroll to position [13, 0]
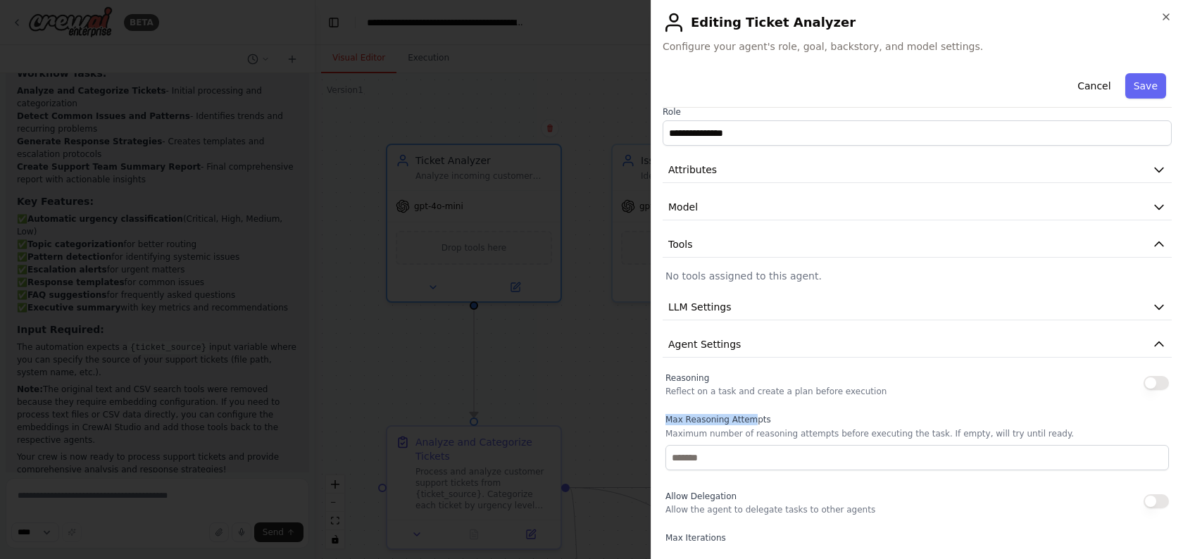
drag, startPoint x: 743, startPoint y: 410, endPoint x: 759, endPoint y: 426, distance: 21.9
click at [759, 426] on div "Reasoning Reflect on a task and create a plan before execution Max Reasoning At…" at bounding box center [916, 552] width 503 height 366
click at [759, 426] on div "Max Reasoning Attempts Maximum number of reasoning attempts before executing th…" at bounding box center [916, 442] width 503 height 56
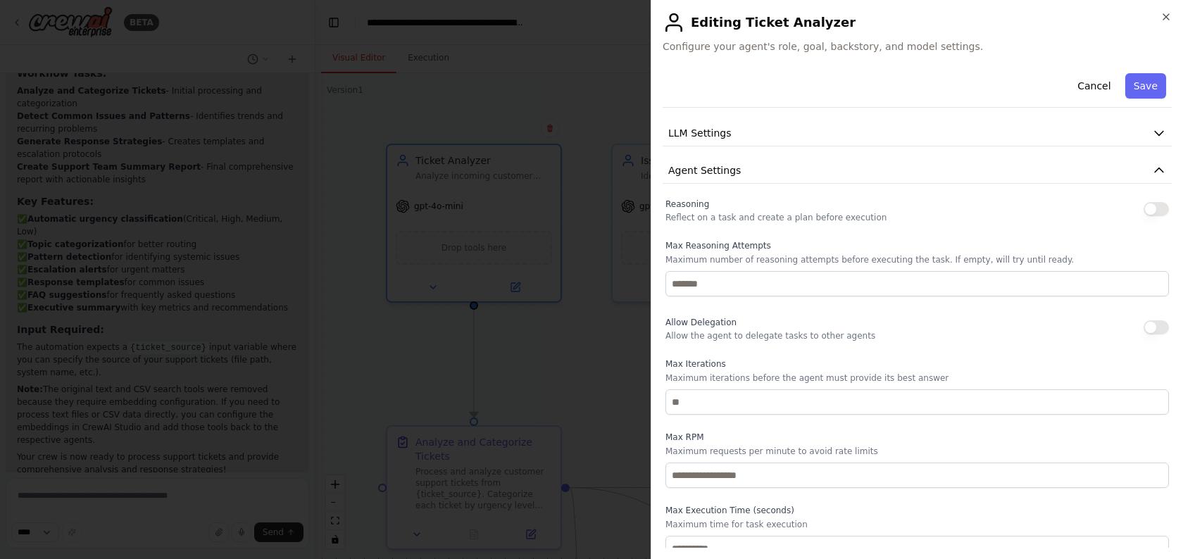
scroll to position [200, 0]
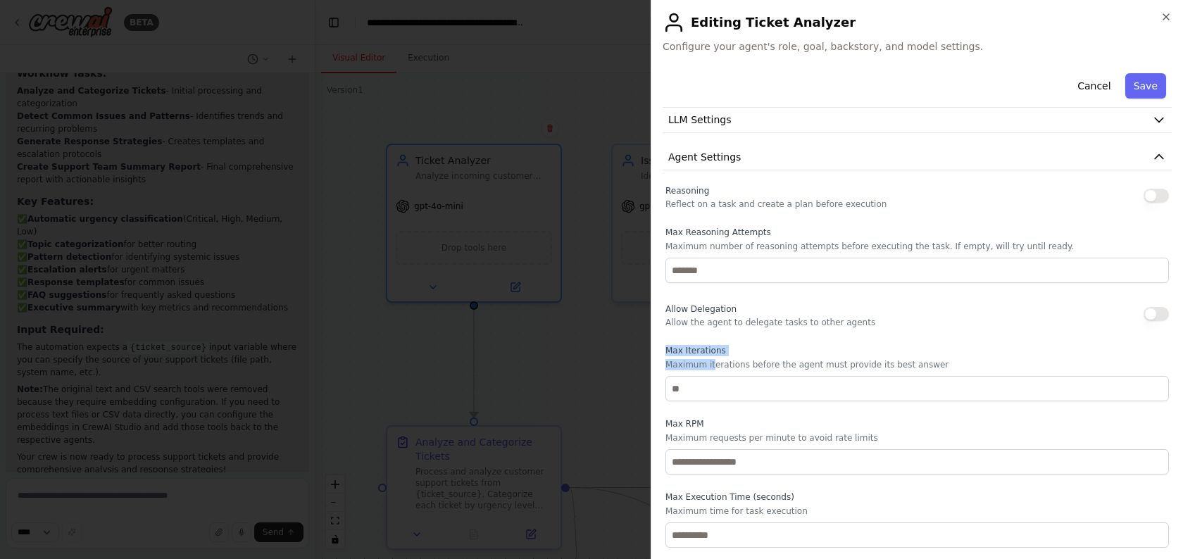
drag, startPoint x: 678, startPoint y: 341, endPoint x: 710, endPoint y: 365, distance: 39.8
click at [710, 365] on div "Reasoning Reflect on a task and create a plan before execution Max Reasoning At…" at bounding box center [916, 365] width 503 height 366
click at [710, 365] on p "Maximum iterations before the agent must provide its best answer" at bounding box center [916, 364] width 503 height 11
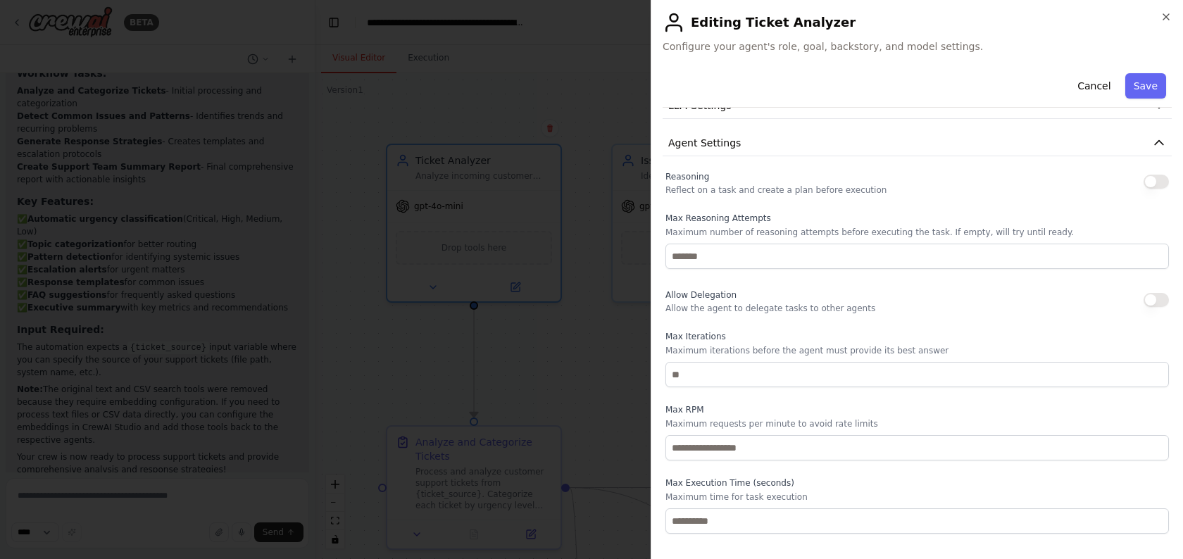
scroll to position [218, 0]
click at [698, 329] on label "Max Iterations" at bounding box center [916, 332] width 503 height 11
copy label "Iterations"
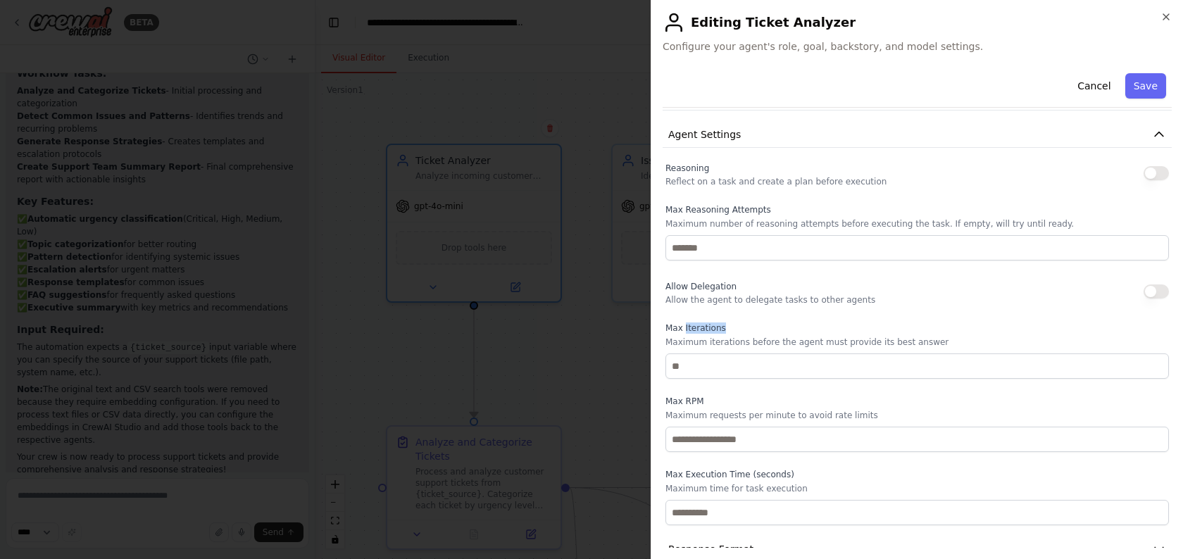
scroll to position [248, 0]
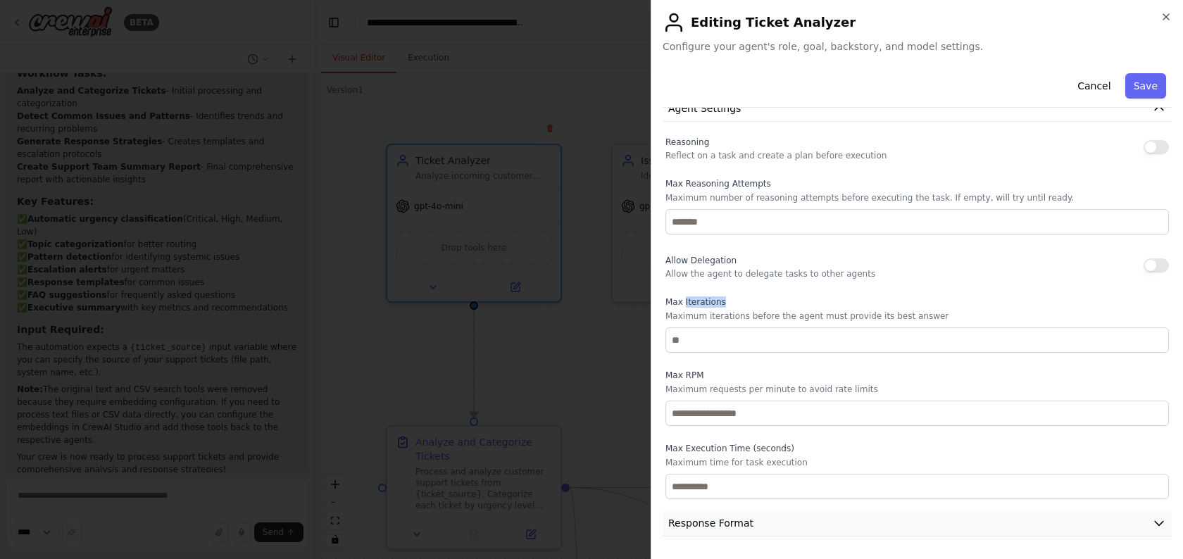
click at [735, 524] on span "Response Format" at bounding box center [710, 523] width 85 height 14
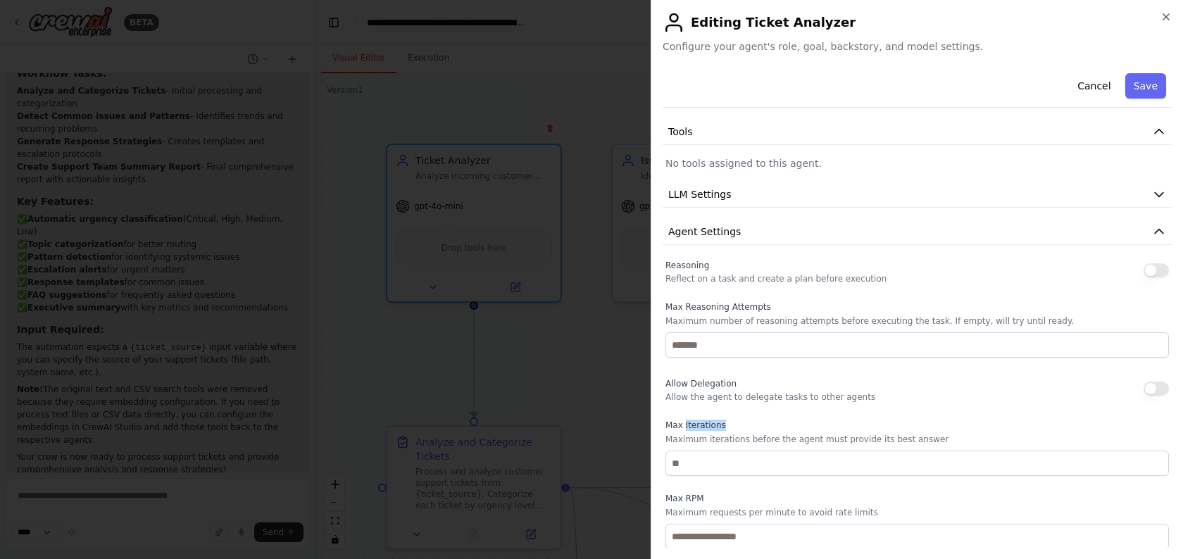
scroll to position [0, 0]
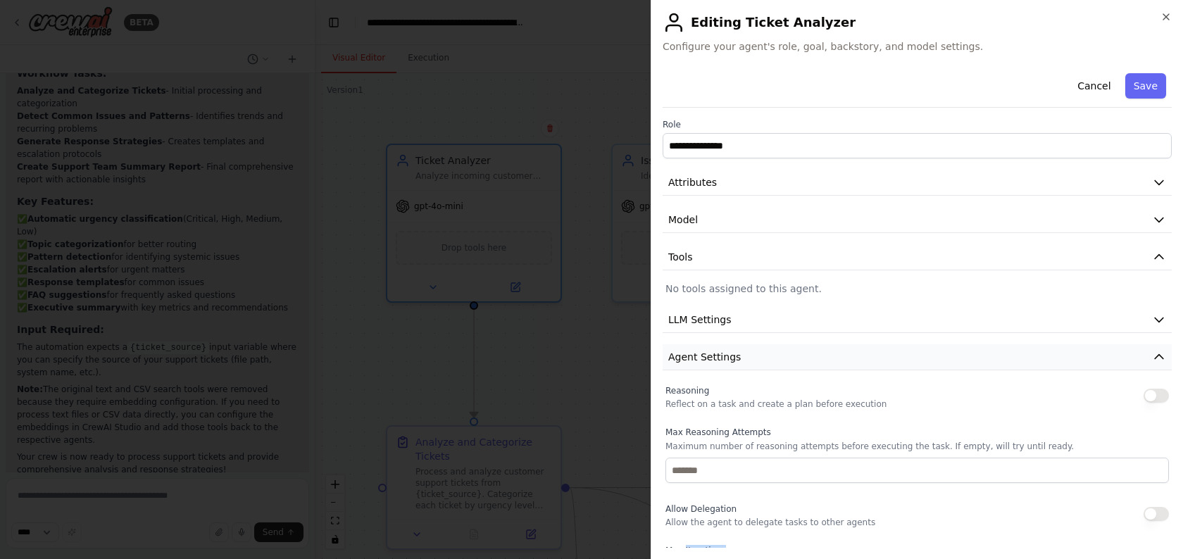
click at [730, 354] on span "Agent Settings" at bounding box center [704, 357] width 72 height 14
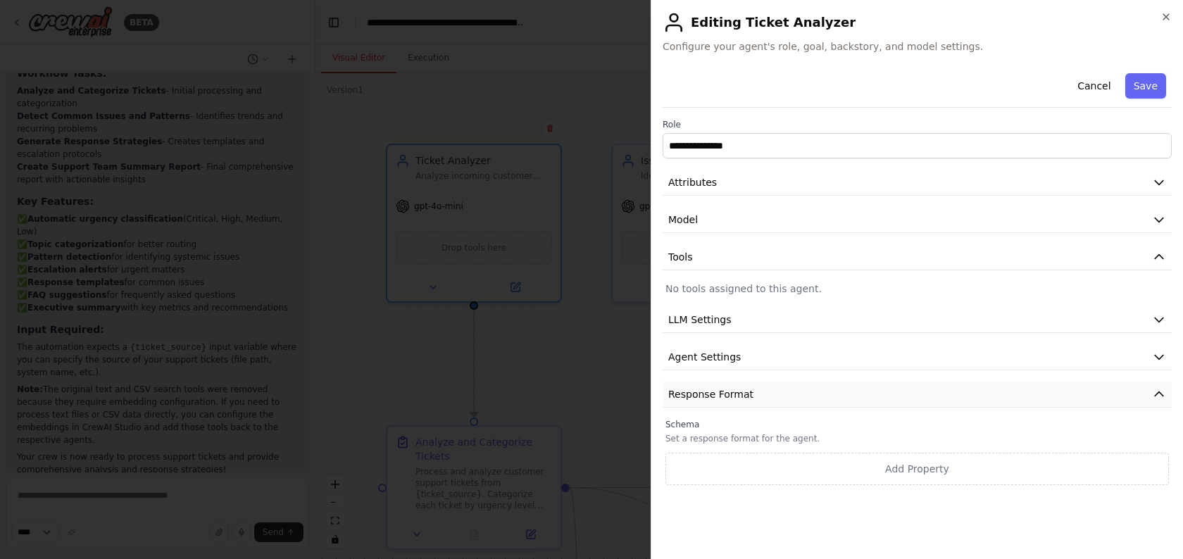
click at [724, 398] on span "Response Format" at bounding box center [710, 394] width 85 height 14
click at [685, 263] on span "Tools" at bounding box center [680, 257] width 25 height 14
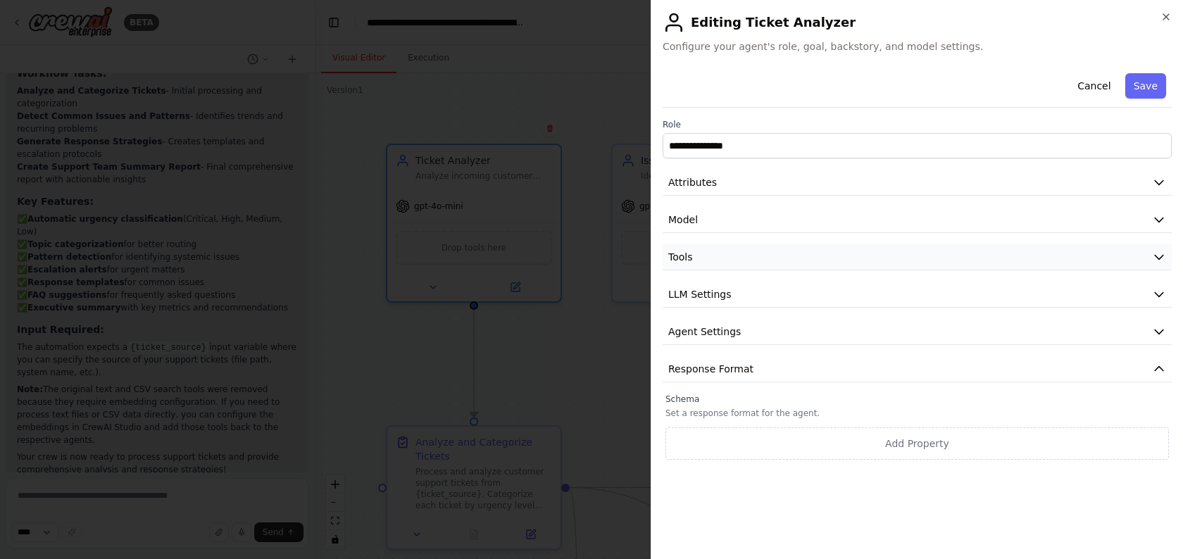
click at [686, 258] on span "Tools" at bounding box center [680, 257] width 25 height 14
